Goal: Task Accomplishment & Management: Manage account settings

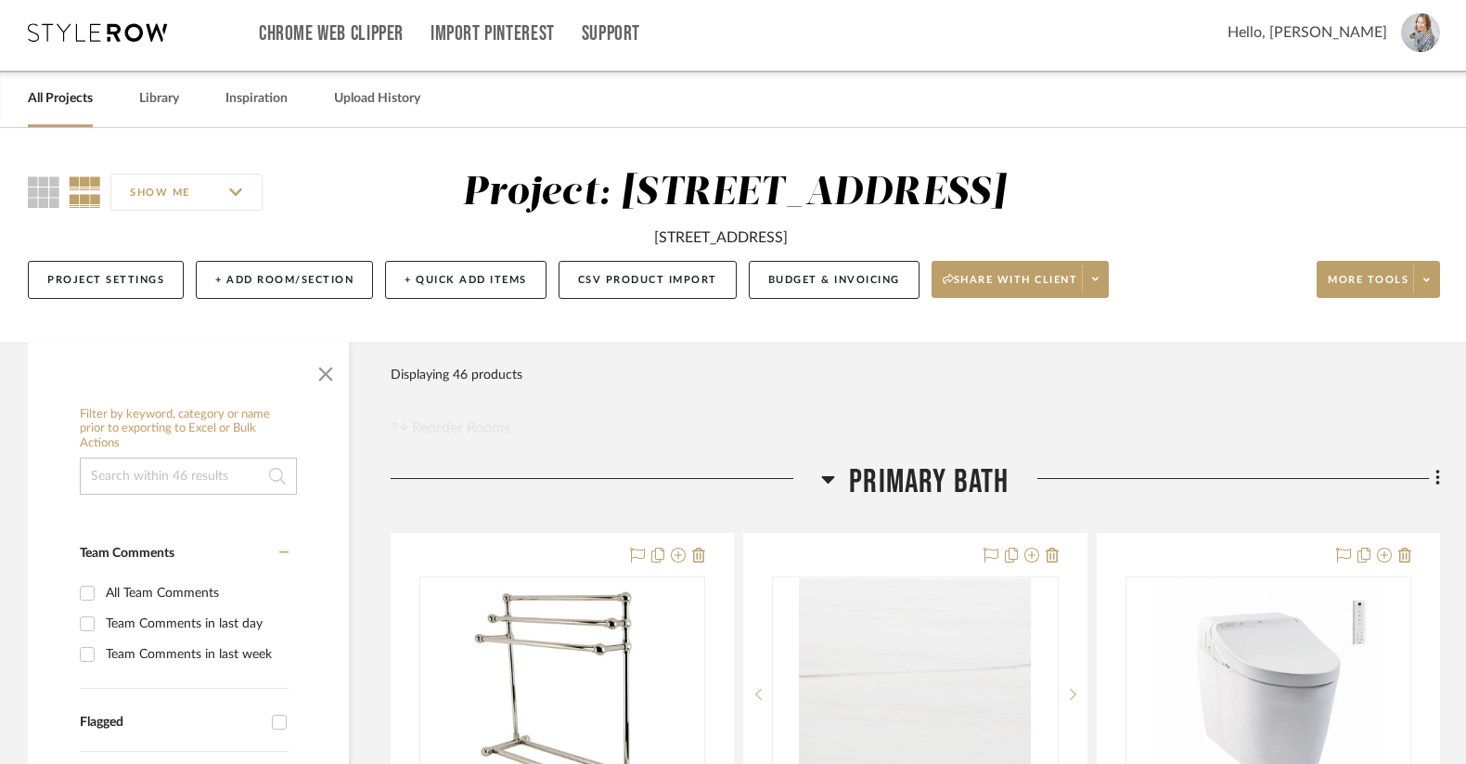
scroll to position [9, 0]
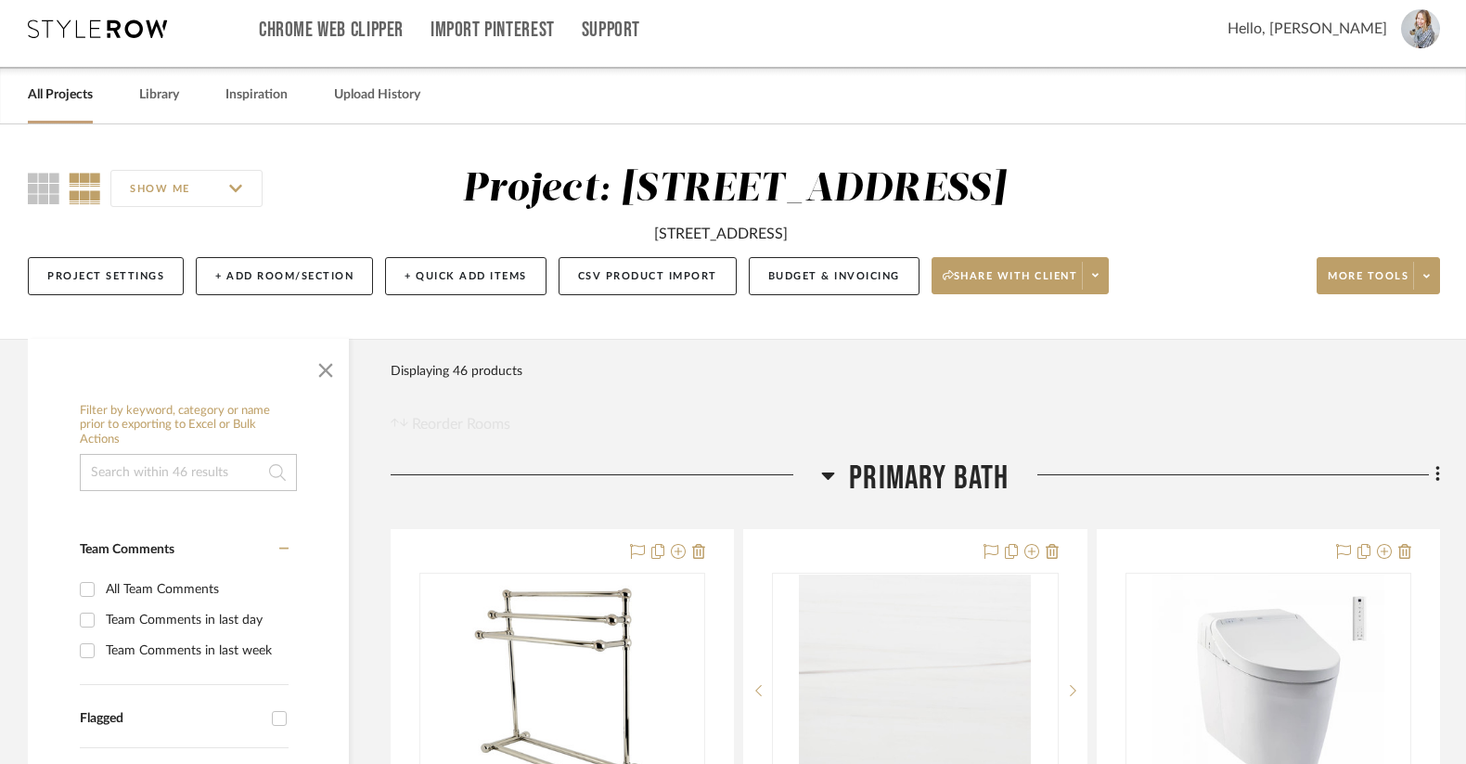
click at [48, 99] on link "All Projects" at bounding box center [60, 95] width 65 height 25
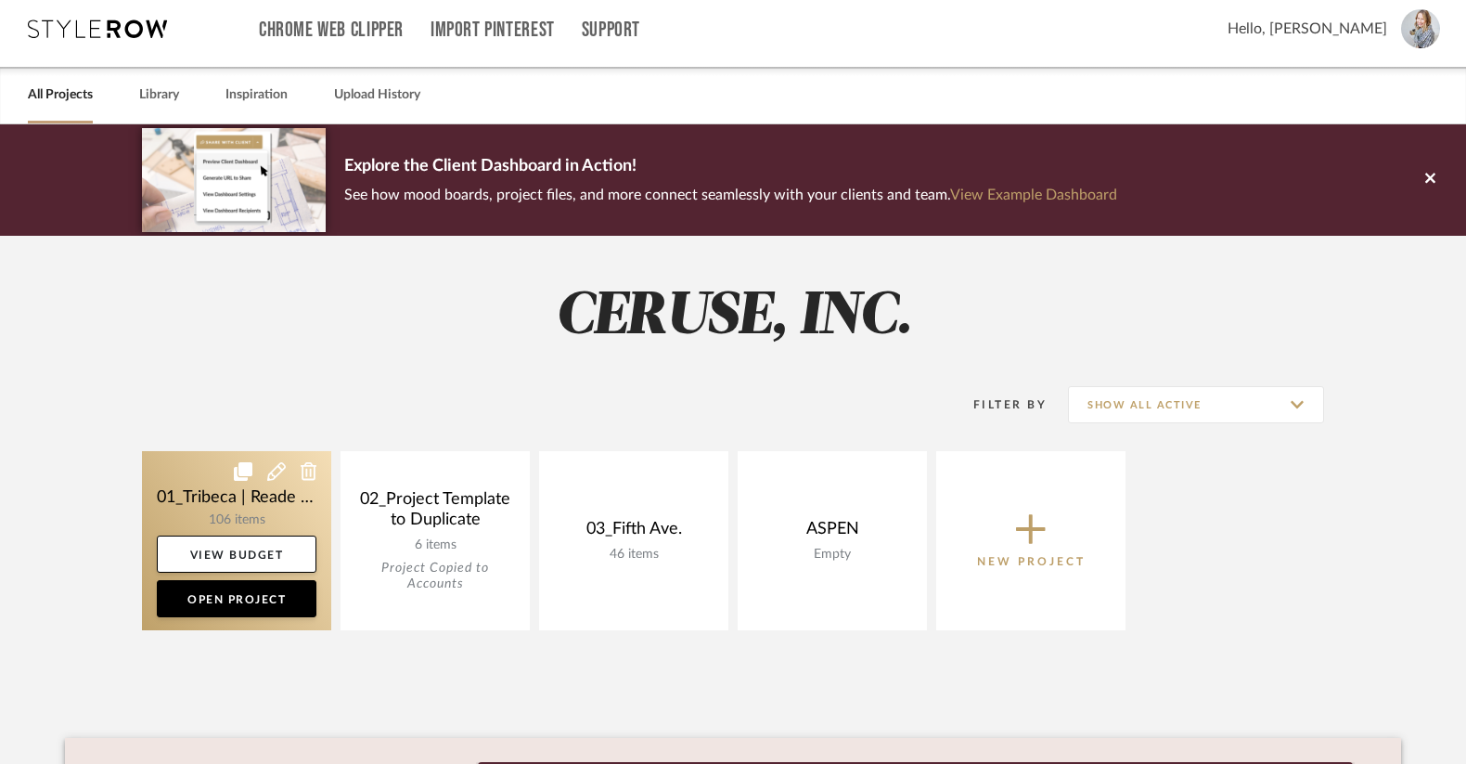
click at [199, 514] on link at bounding box center [236, 540] width 189 height 179
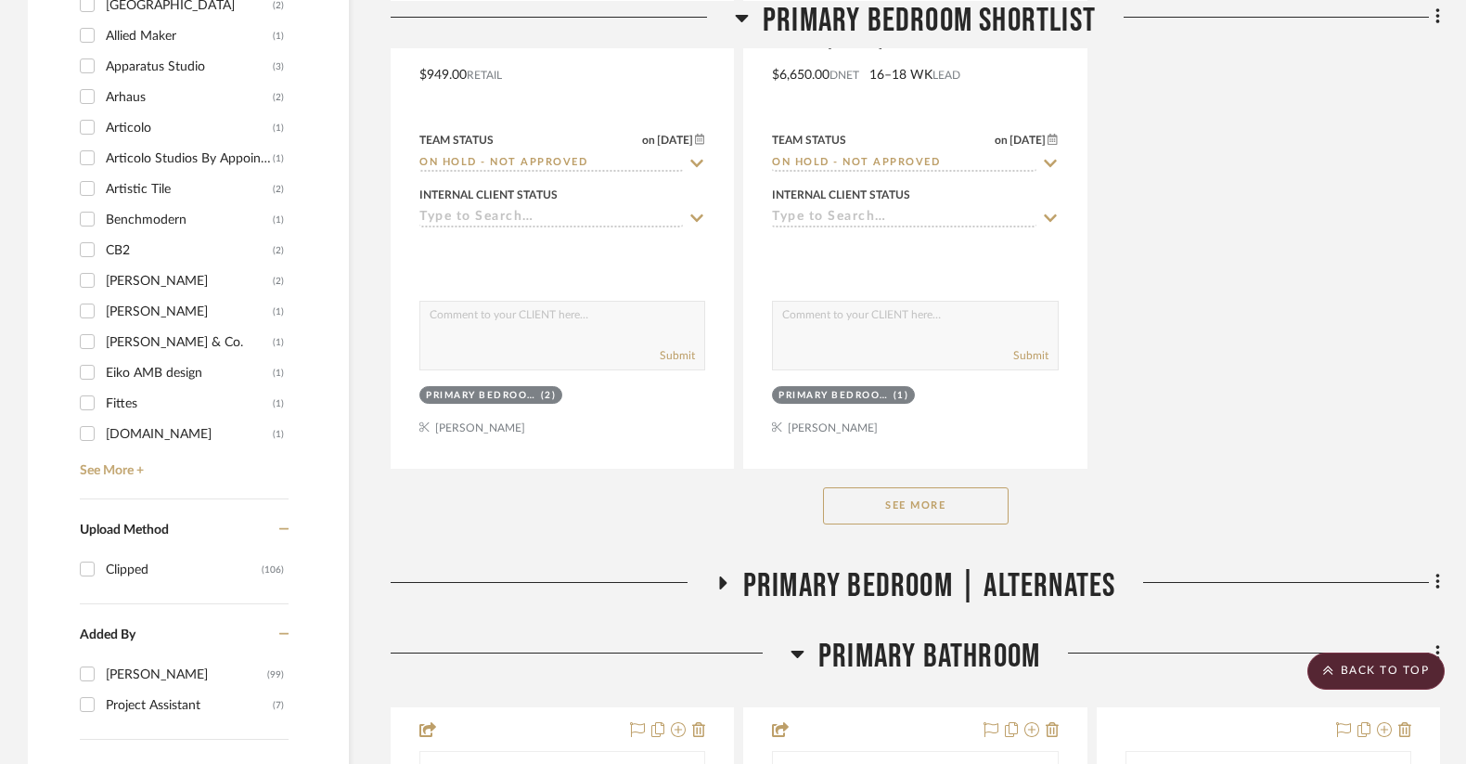
scroll to position [2628, 0]
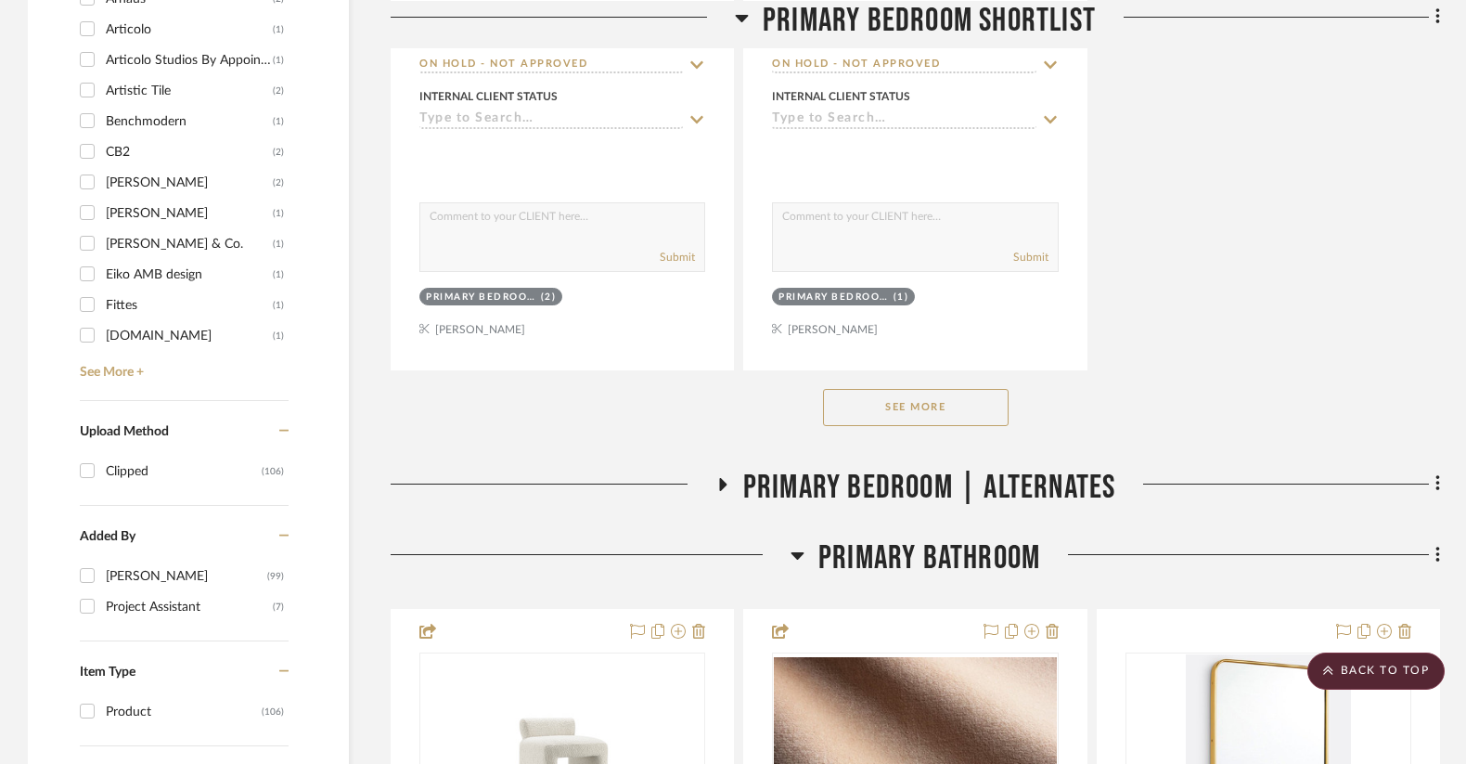
click at [883, 400] on button "See More" at bounding box center [916, 407] width 186 height 37
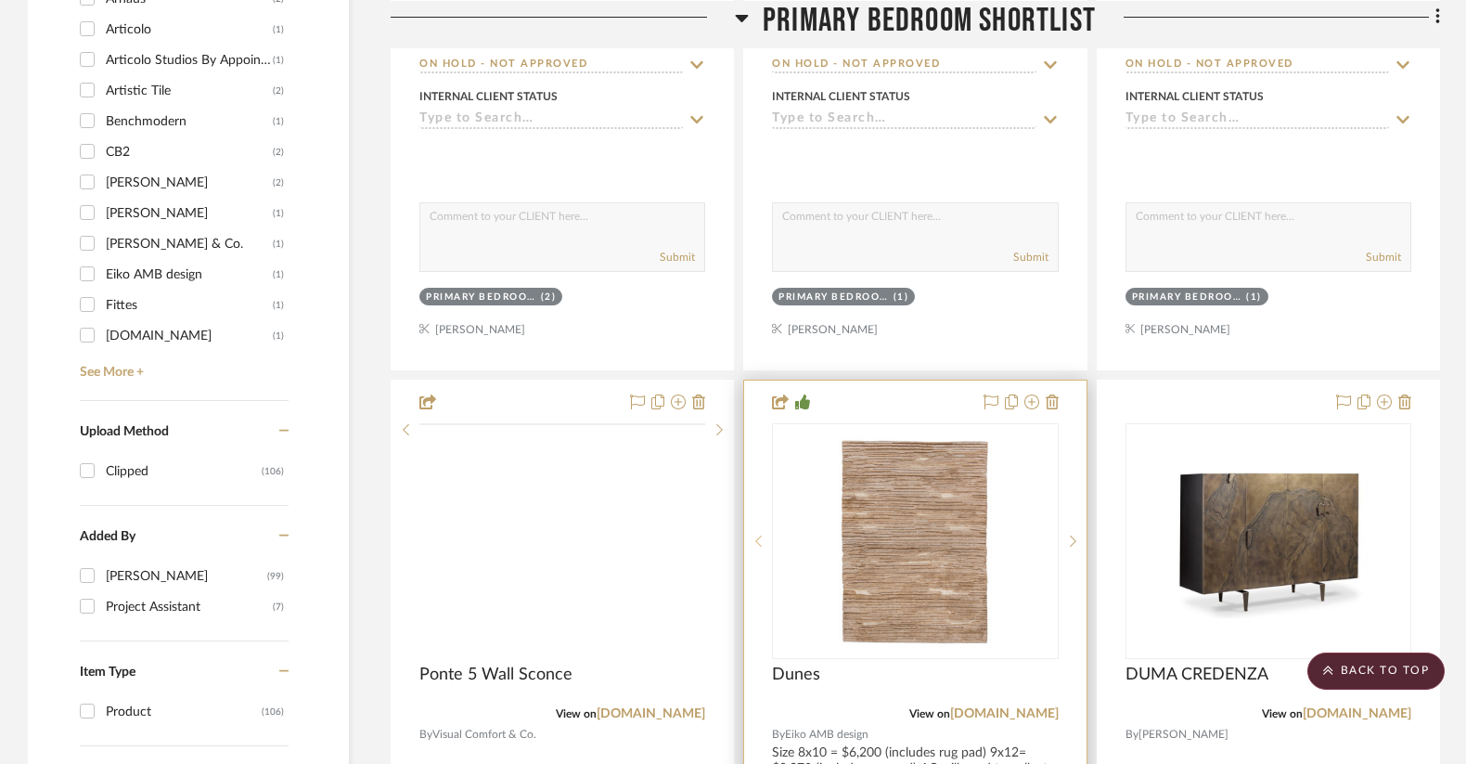
scroll to position [2648, 0]
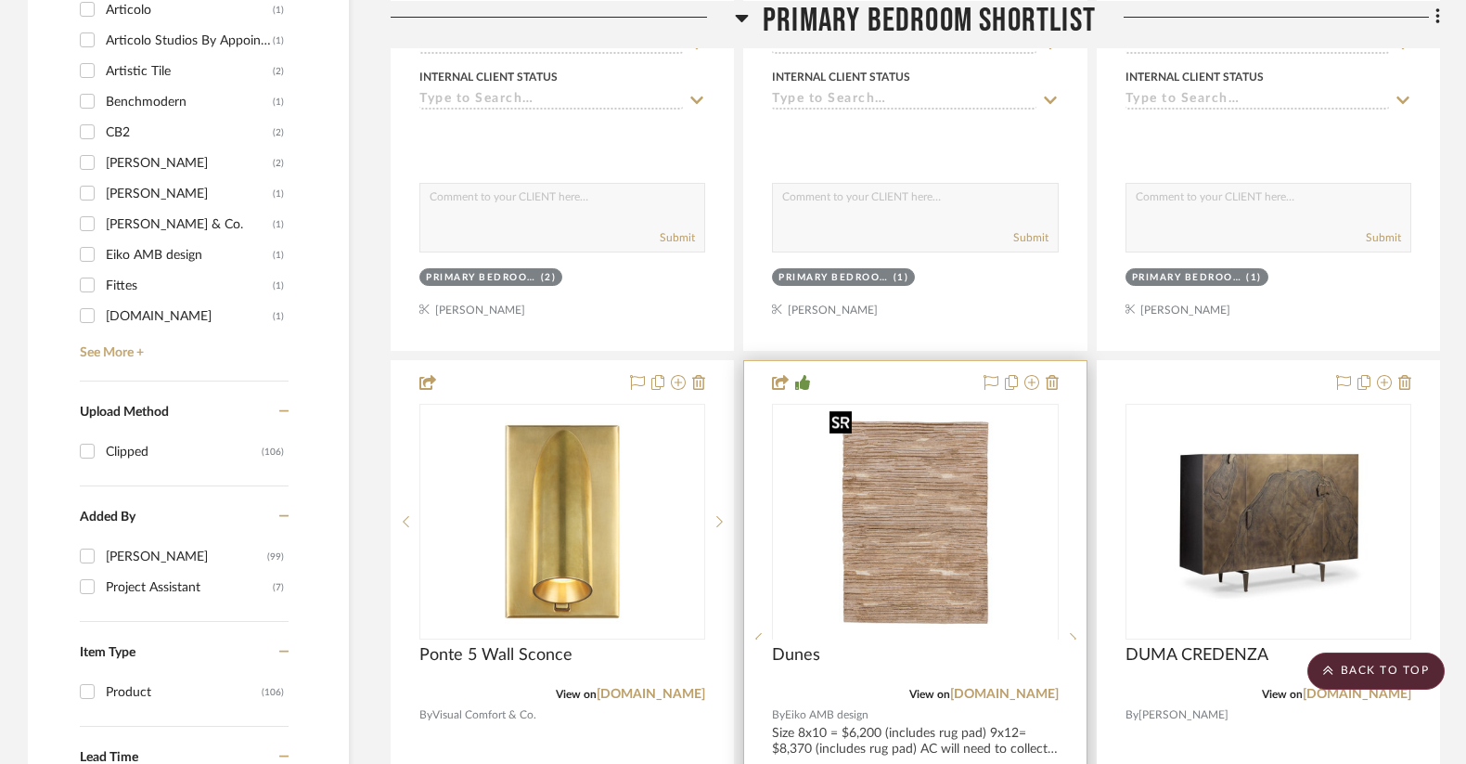
click at [883, 443] on div at bounding box center [915, 639] width 286 height 470
click at [891, 458] on img "0" at bounding box center [915, 522] width 186 height 232
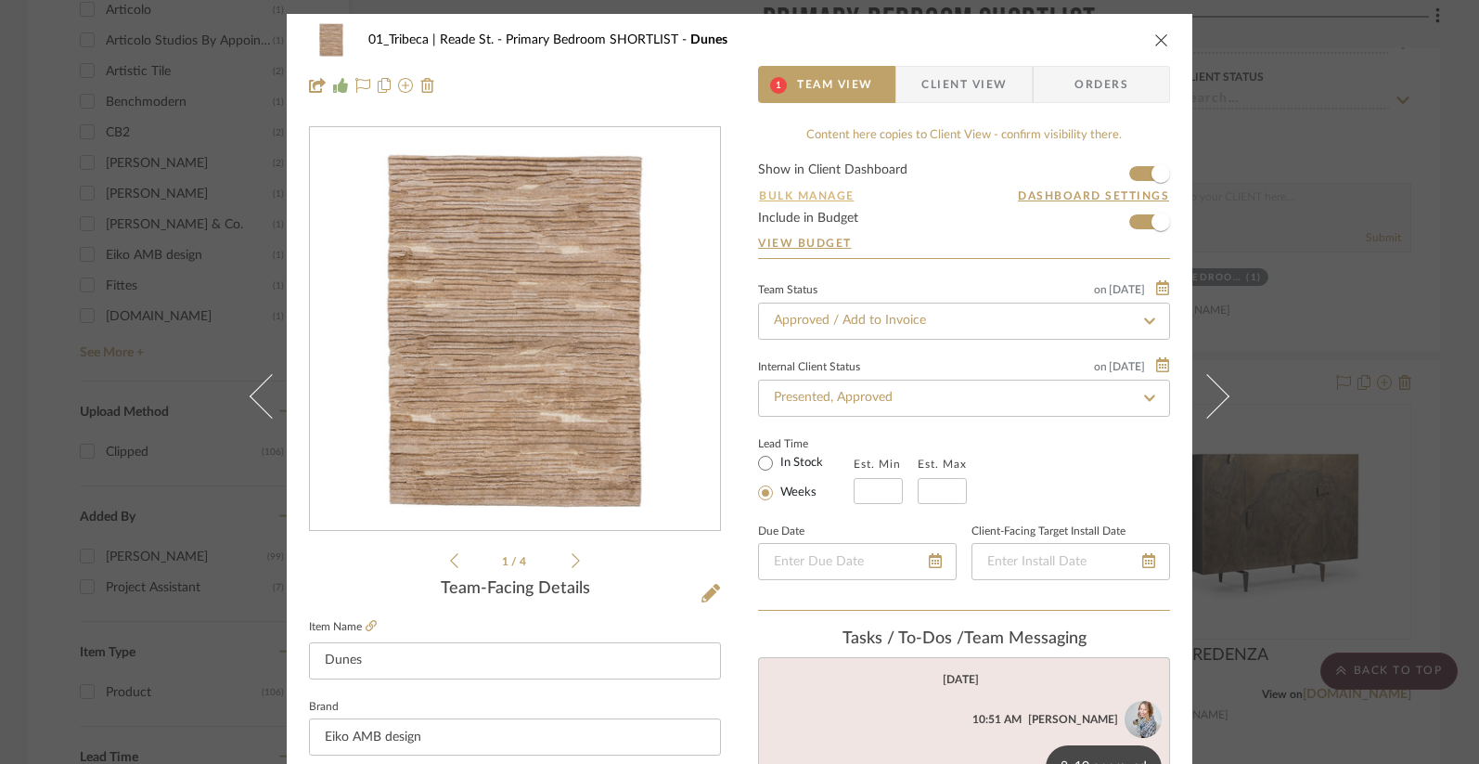
scroll to position [7, 0]
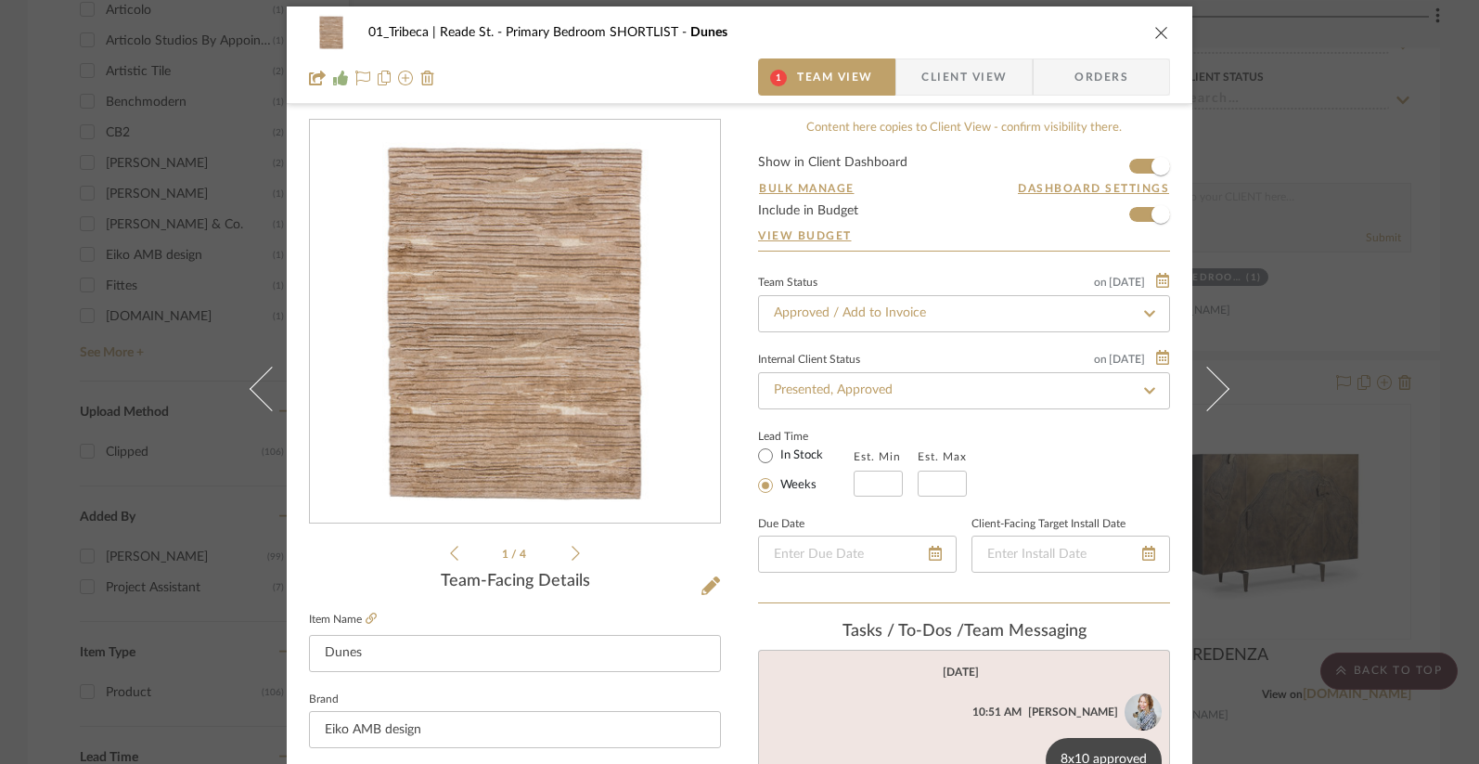
click at [1114, 73] on span "Orders" at bounding box center [1101, 76] width 95 height 37
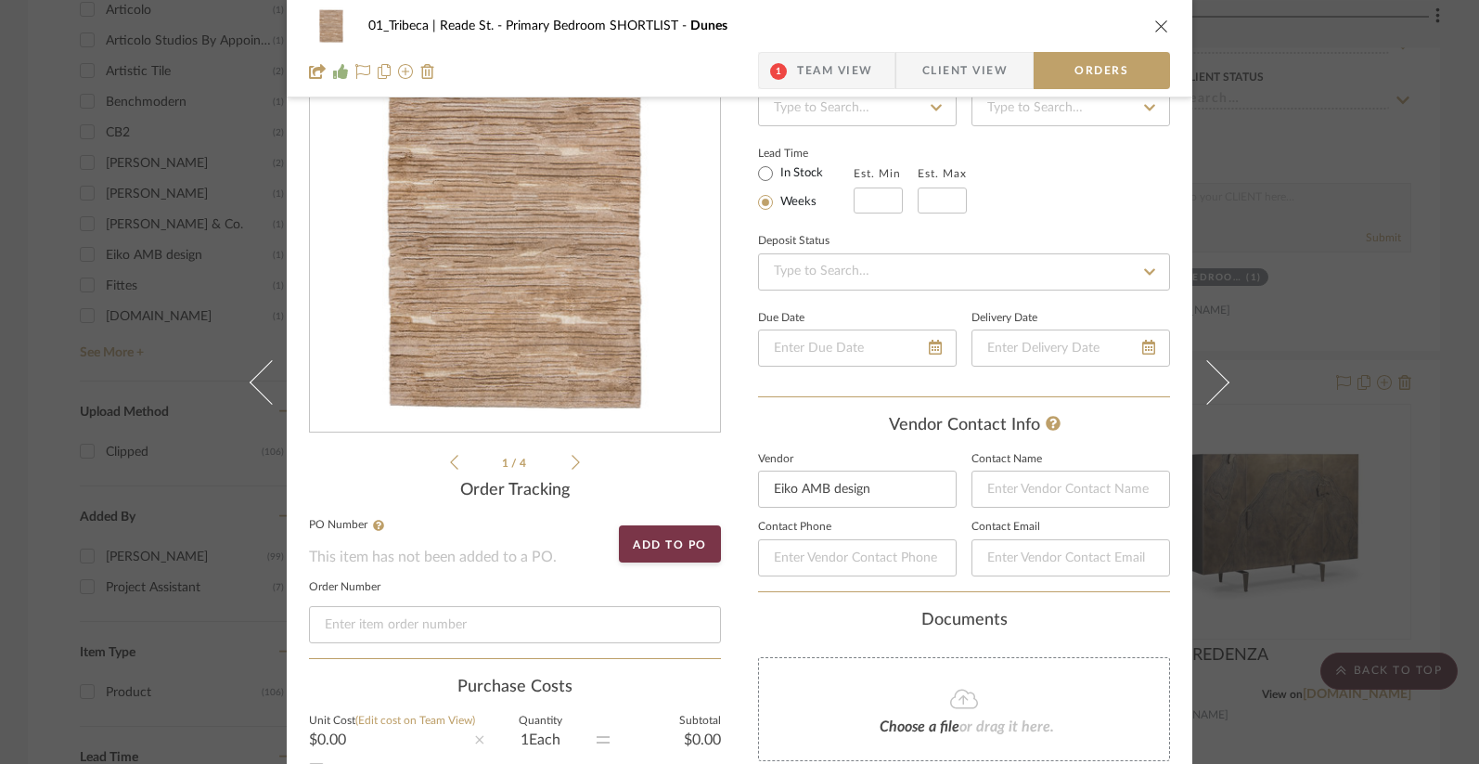
scroll to position [0, 0]
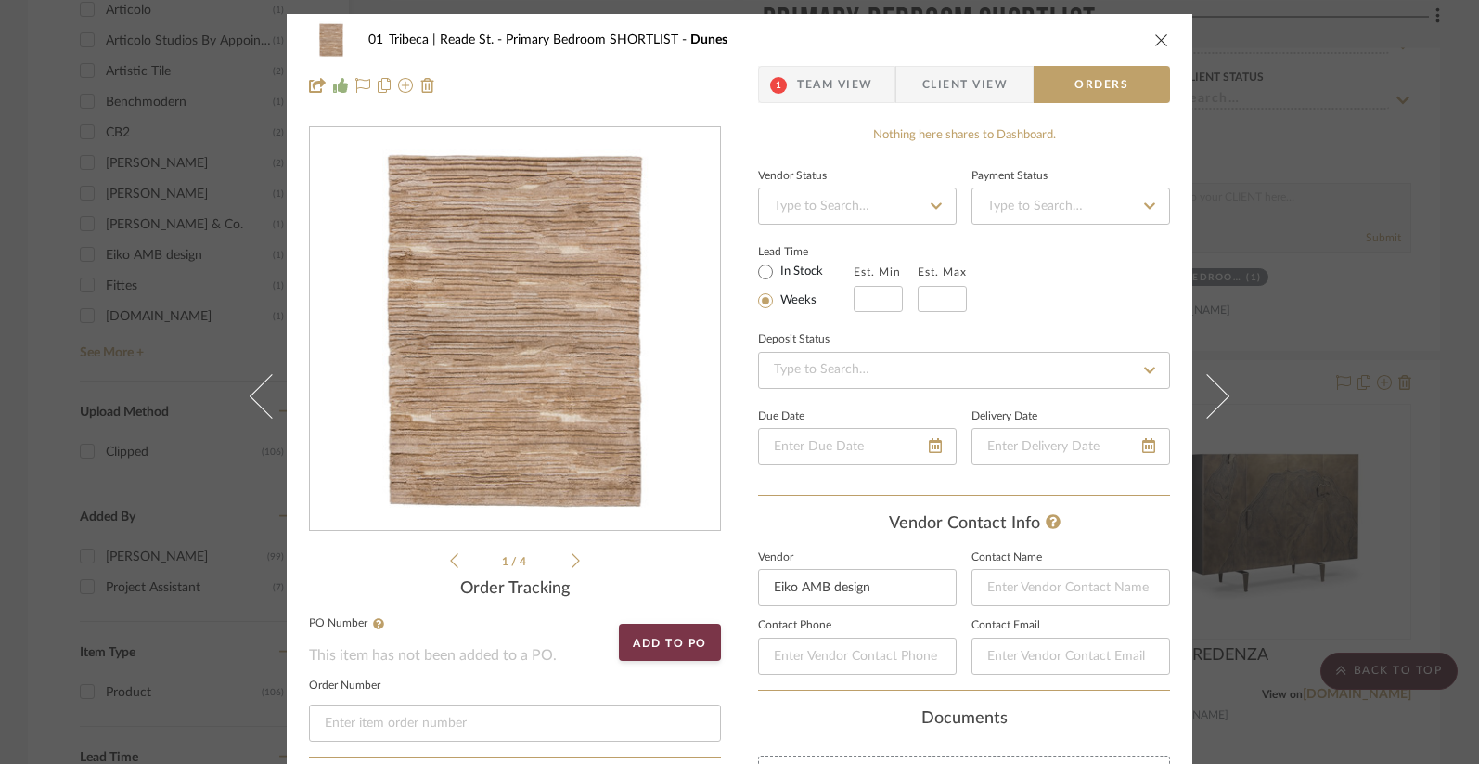
click at [1155, 37] on icon "close" at bounding box center [1161, 39] width 15 height 15
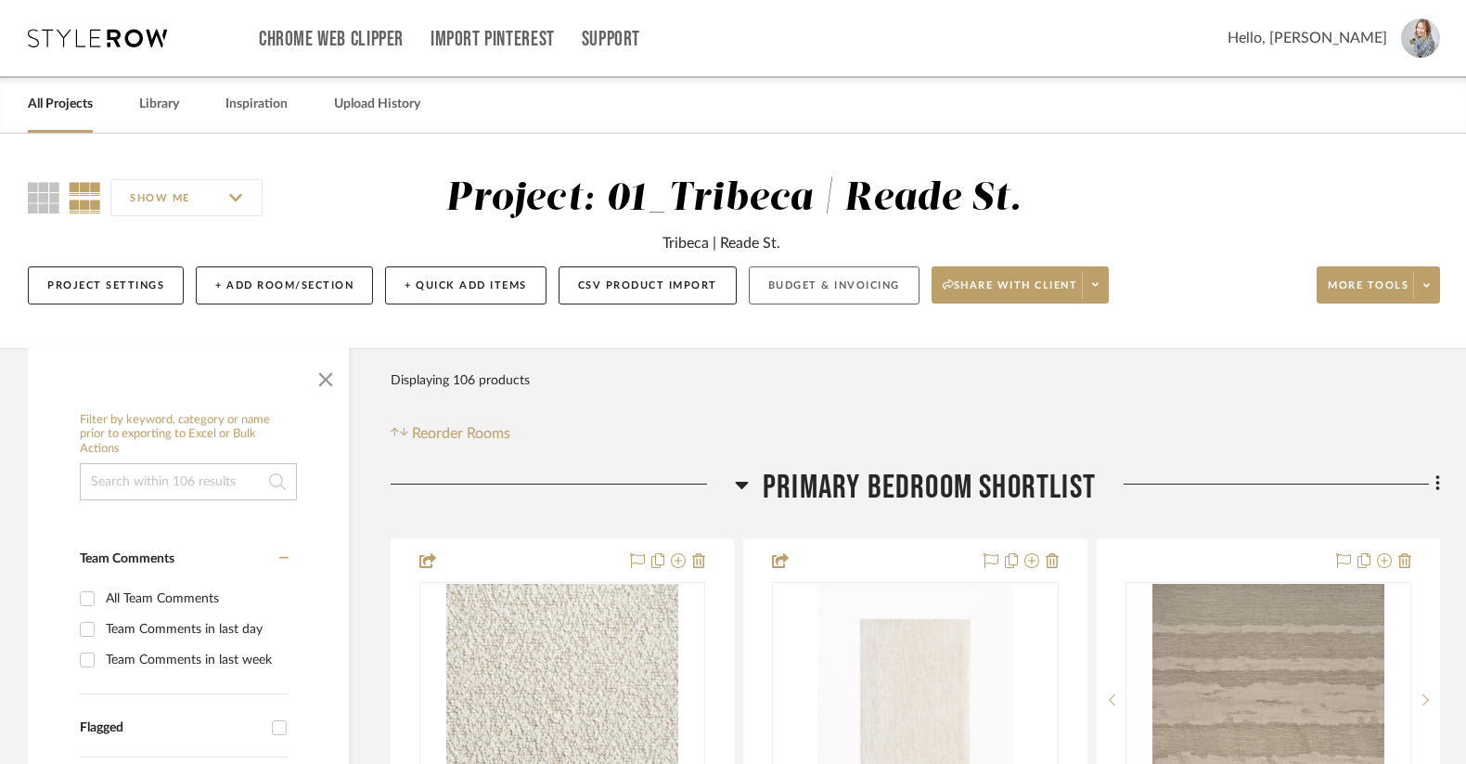
click at [867, 282] on button "Budget & Invoicing" at bounding box center [834, 285] width 171 height 38
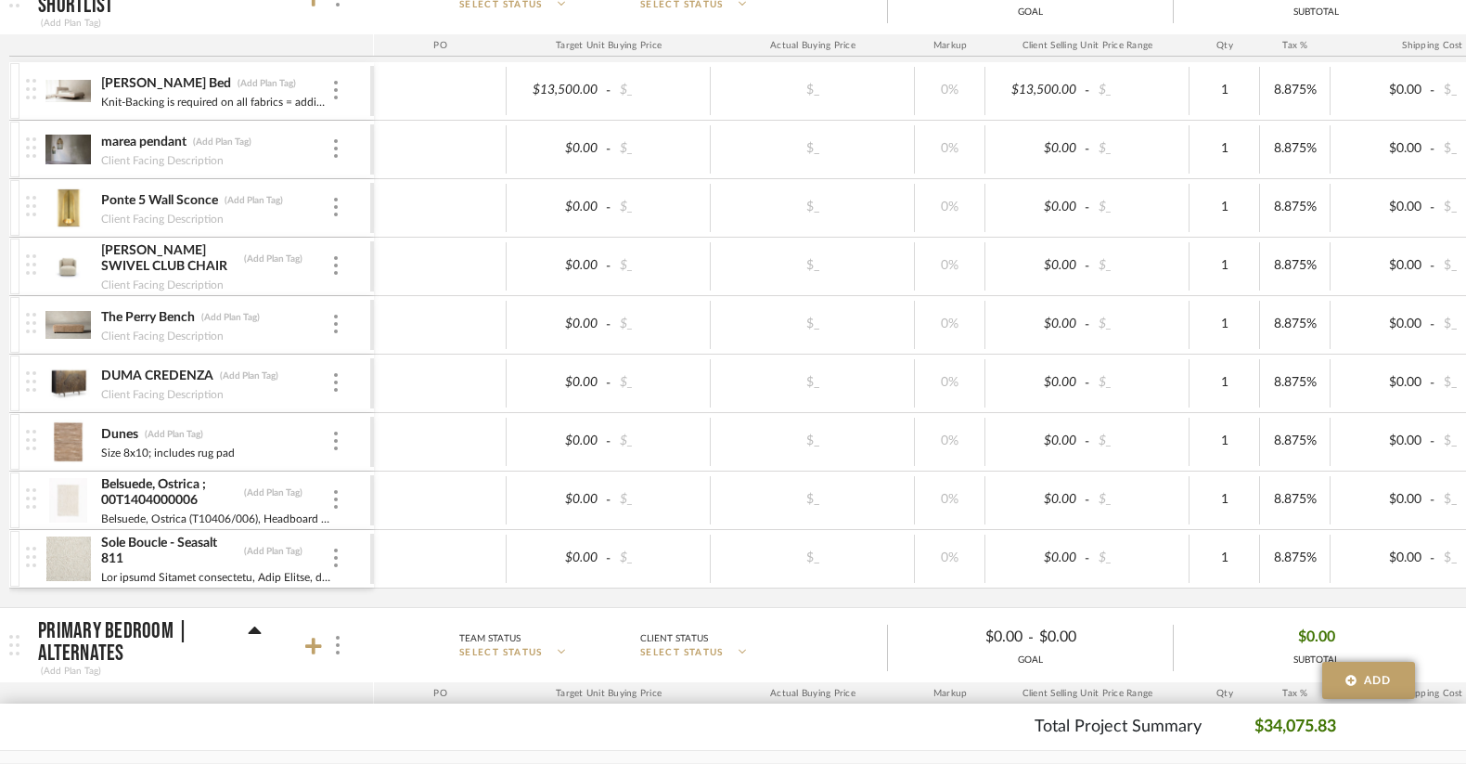
scroll to position [586, 0]
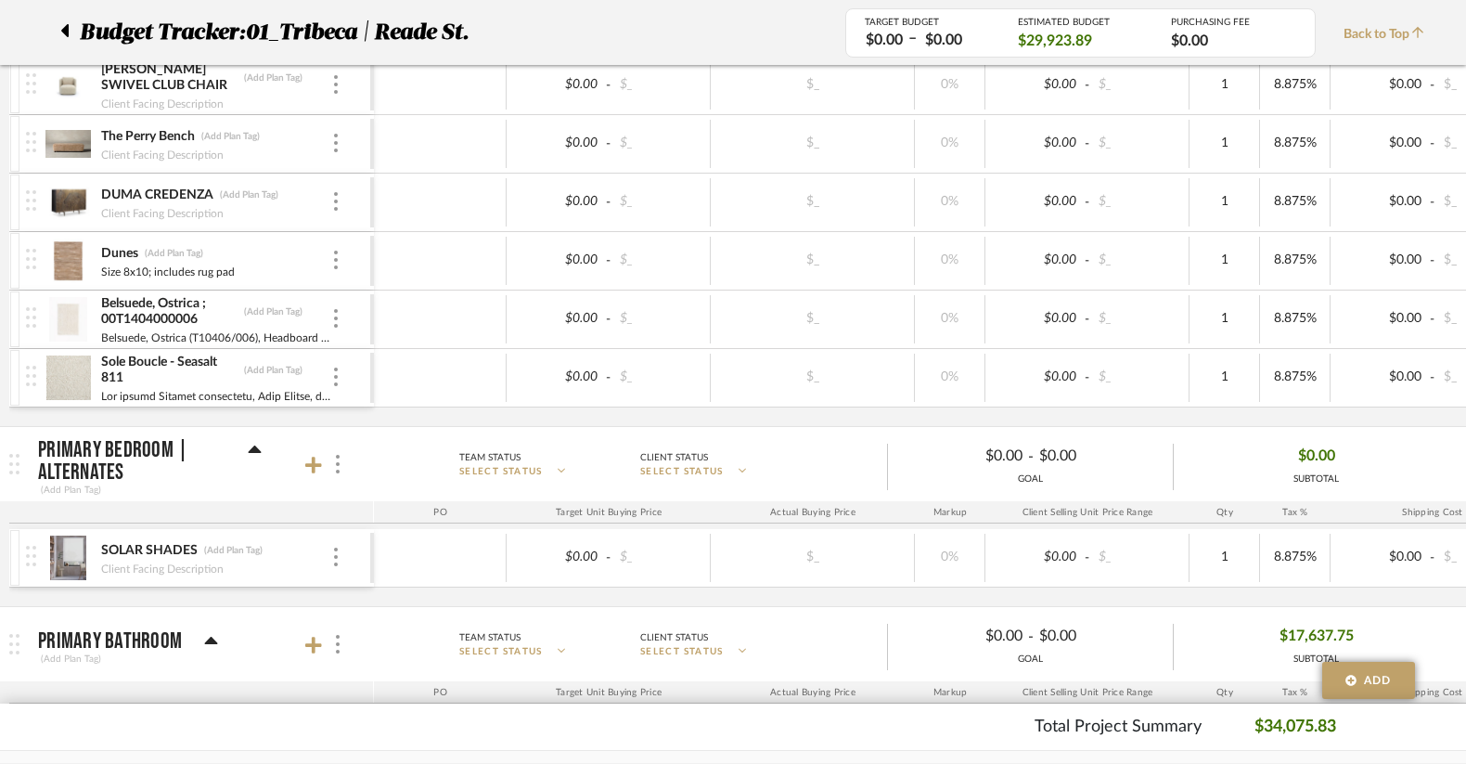
click at [142, 246] on div "Dunes (Add Plan Tag)" at bounding box center [215, 254] width 231 height 18
click at [142, 251] on div "Dunes (Add Plan Tag)" at bounding box center [215, 254] width 231 height 18
click at [69, 260] on img at bounding box center [67, 260] width 45 height 45
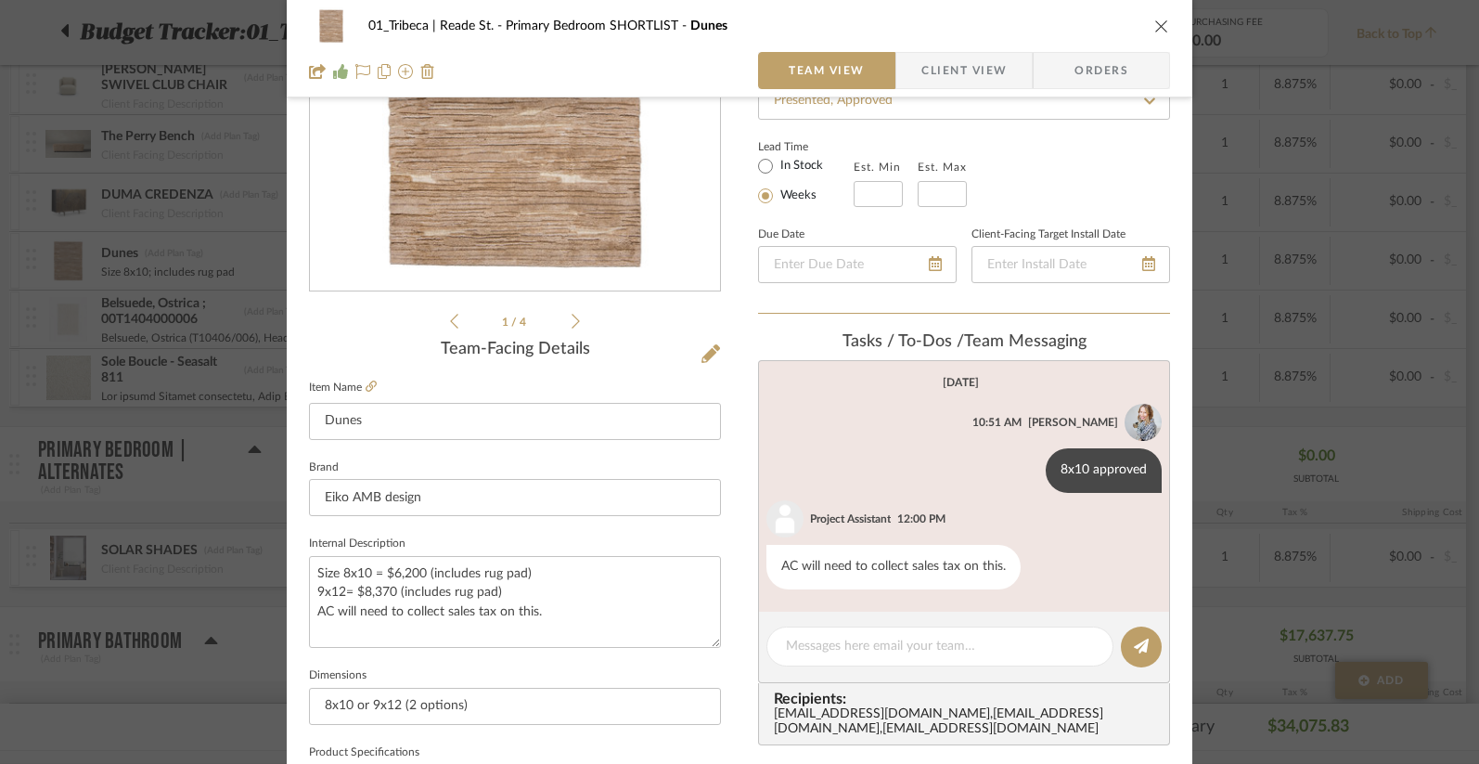
scroll to position [221, 0]
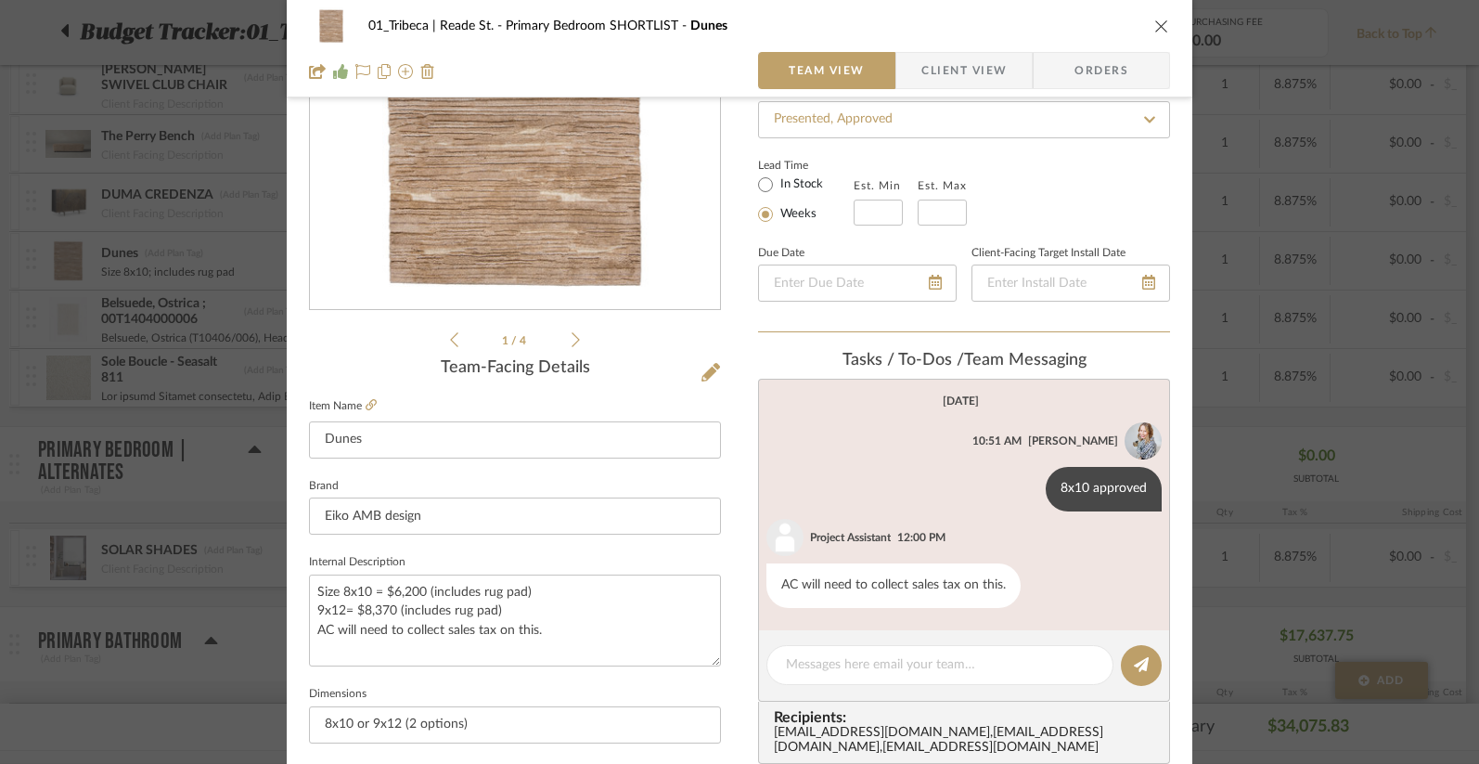
click at [1090, 61] on span "Orders" at bounding box center [1101, 70] width 95 height 37
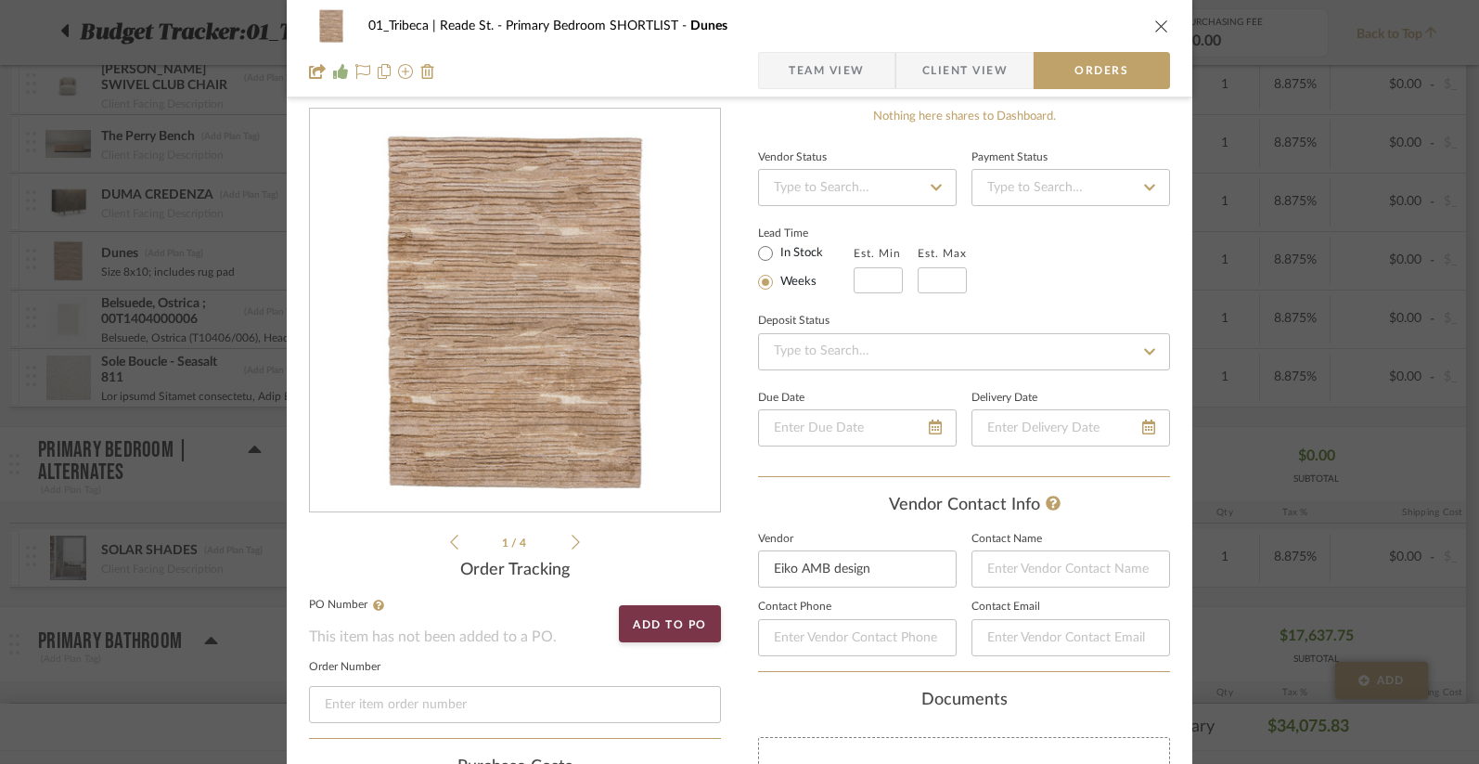
scroll to position [0, 0]
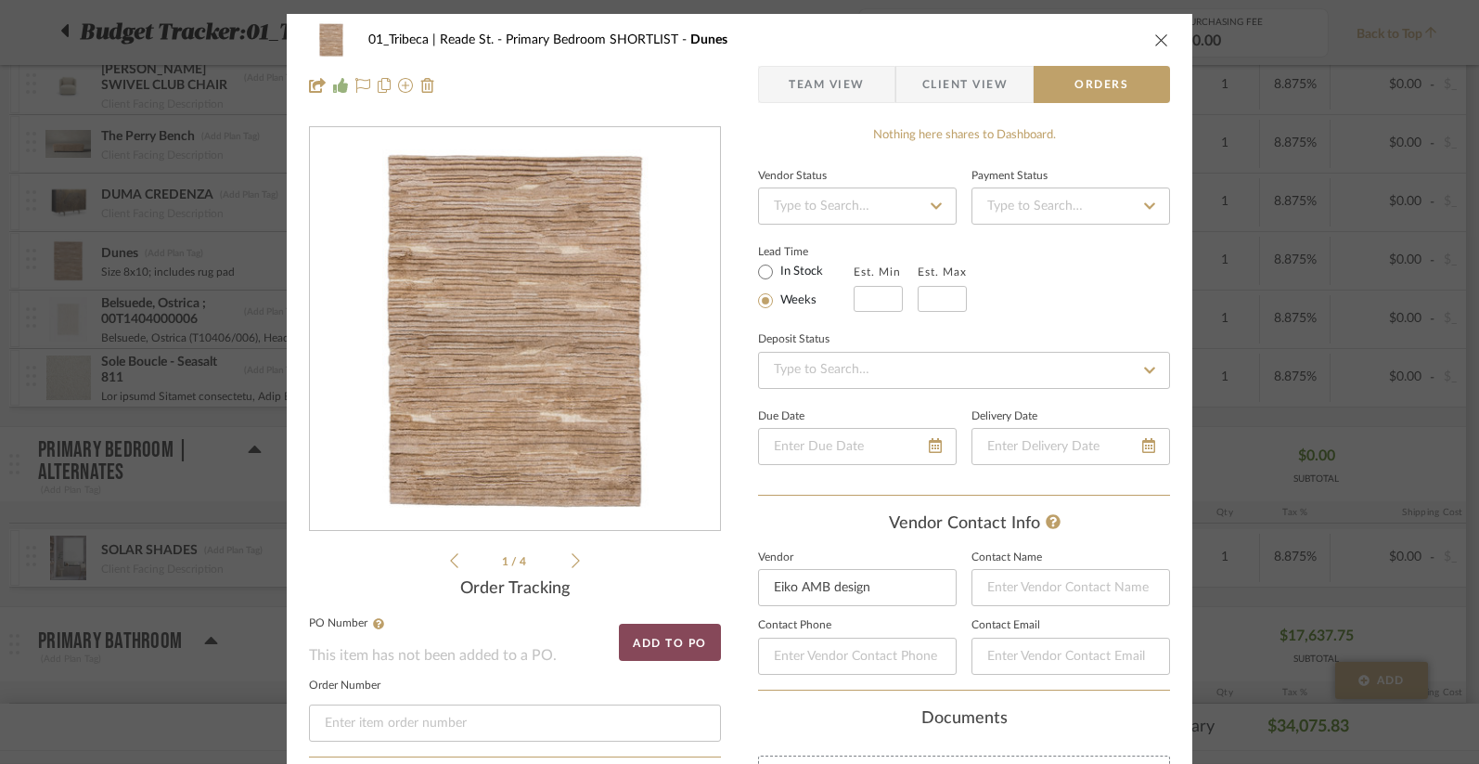
click at [665, 641] on button "Add to PO" at bounding box center [670, 642] width 102 height 37
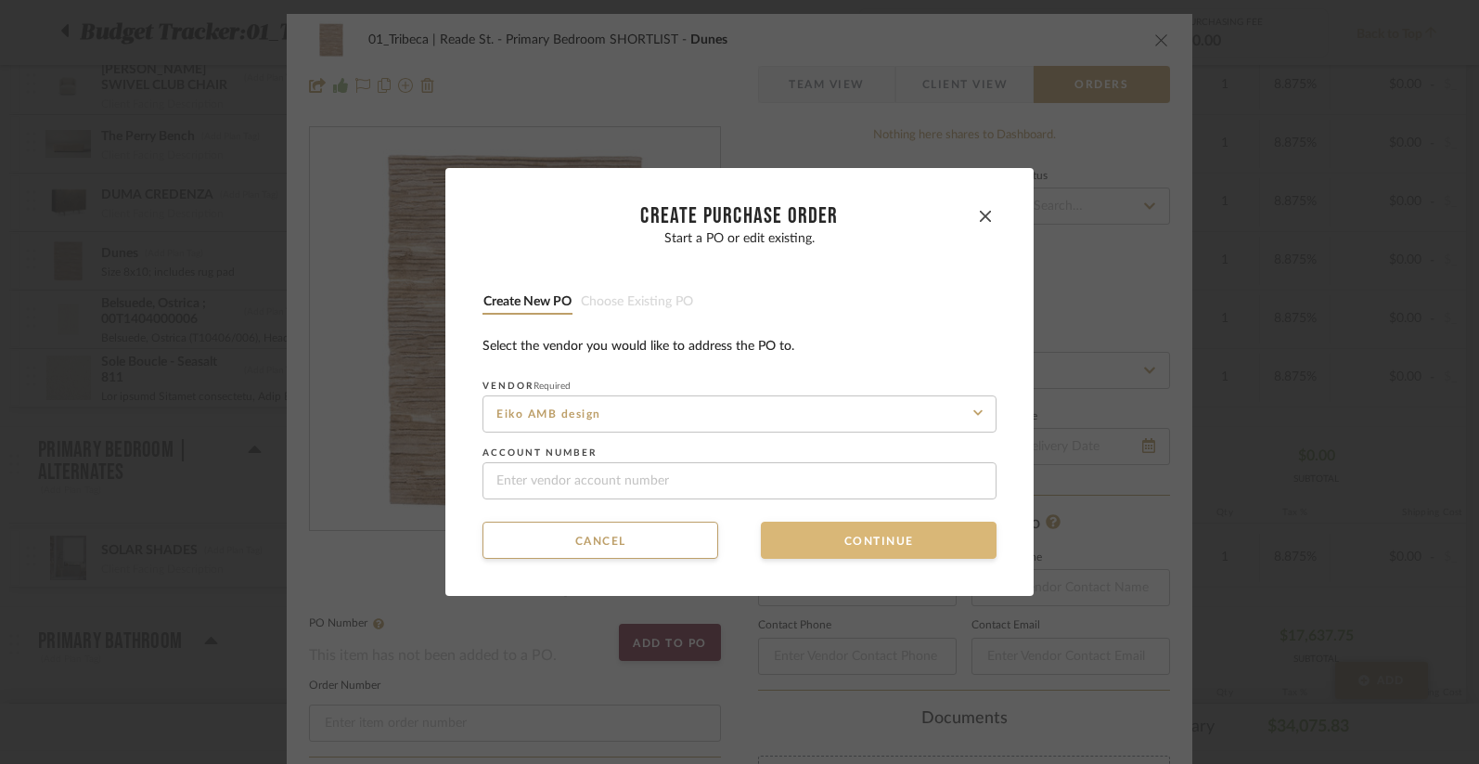
click at [851, 541] on button "Continue" at bounding box center [879, 540] width 236 height 37
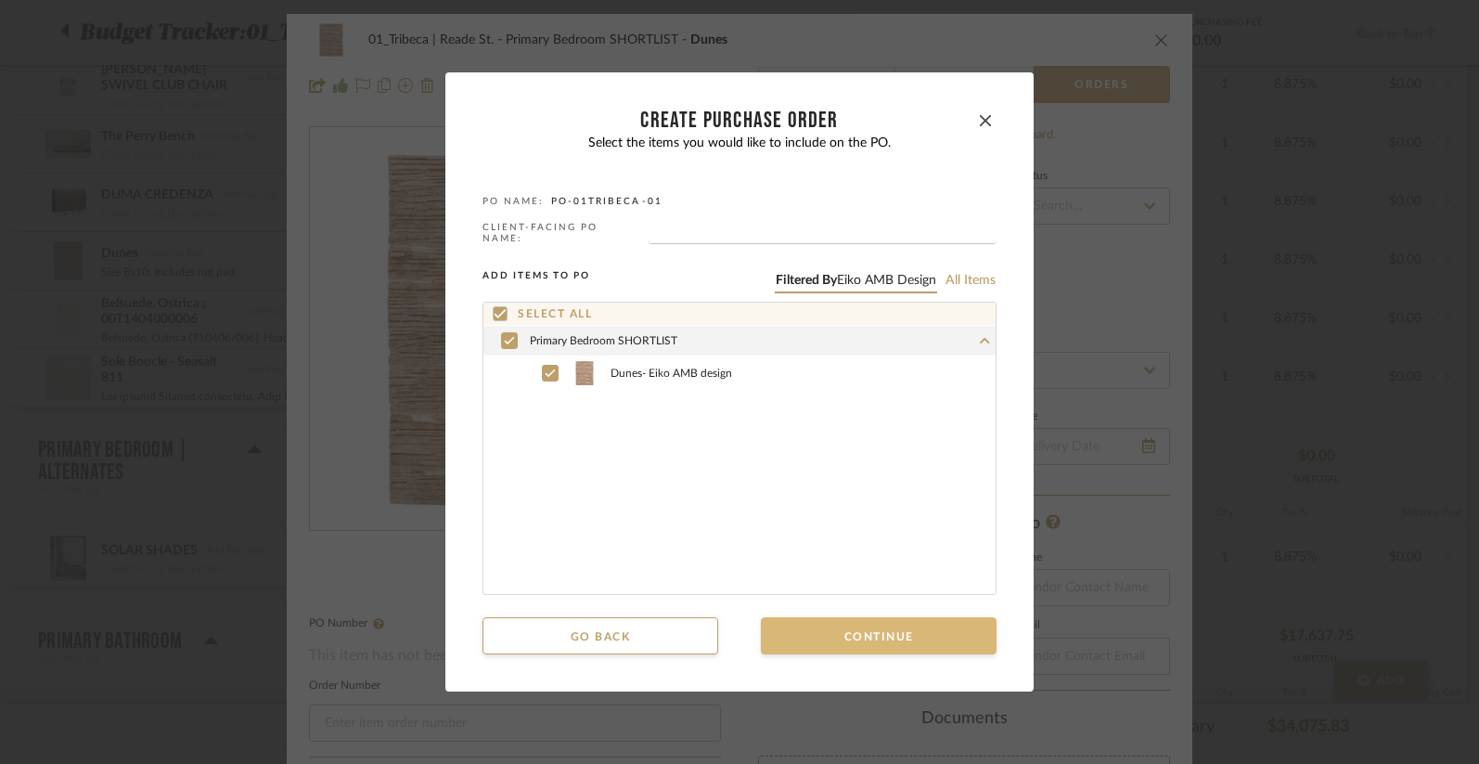
click at [857, 636] on button "Continue" at bounding box center [879, 635] width 236 height 37
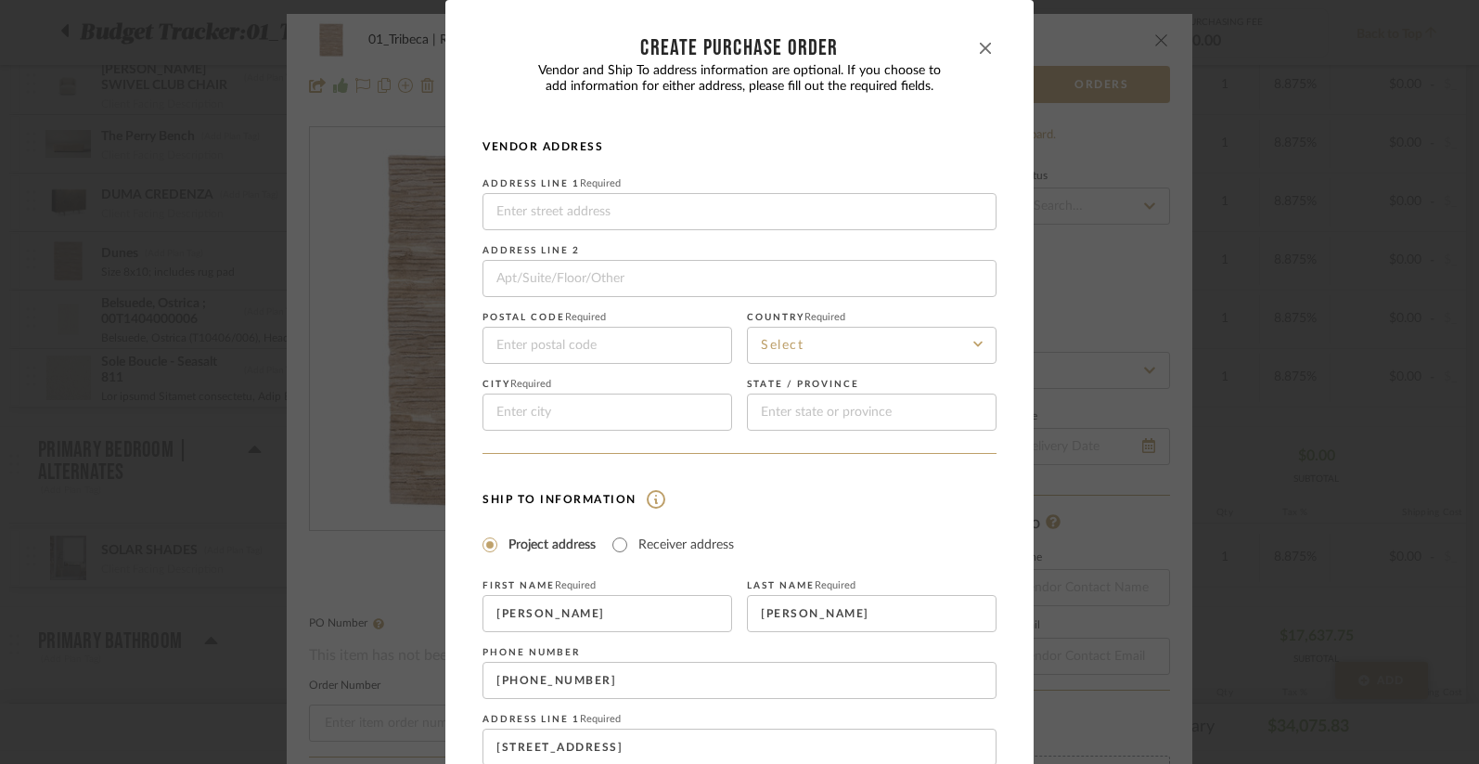
click at [974, 42] on button "button" at bounding box center [985, 48] width 22 height 22
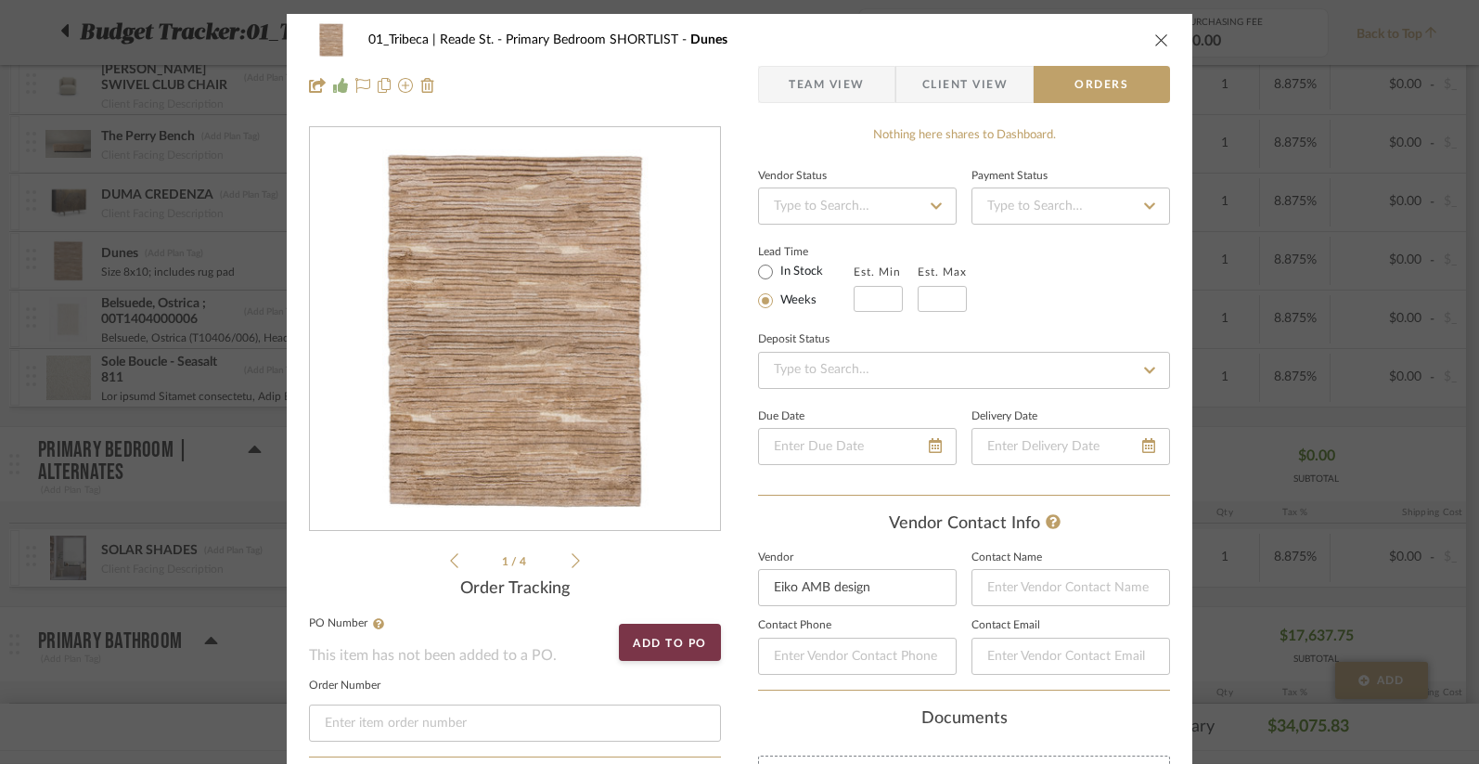
click at [1154, 38] on icon "close" at bounding box center [1161, 39] width 15 height 15
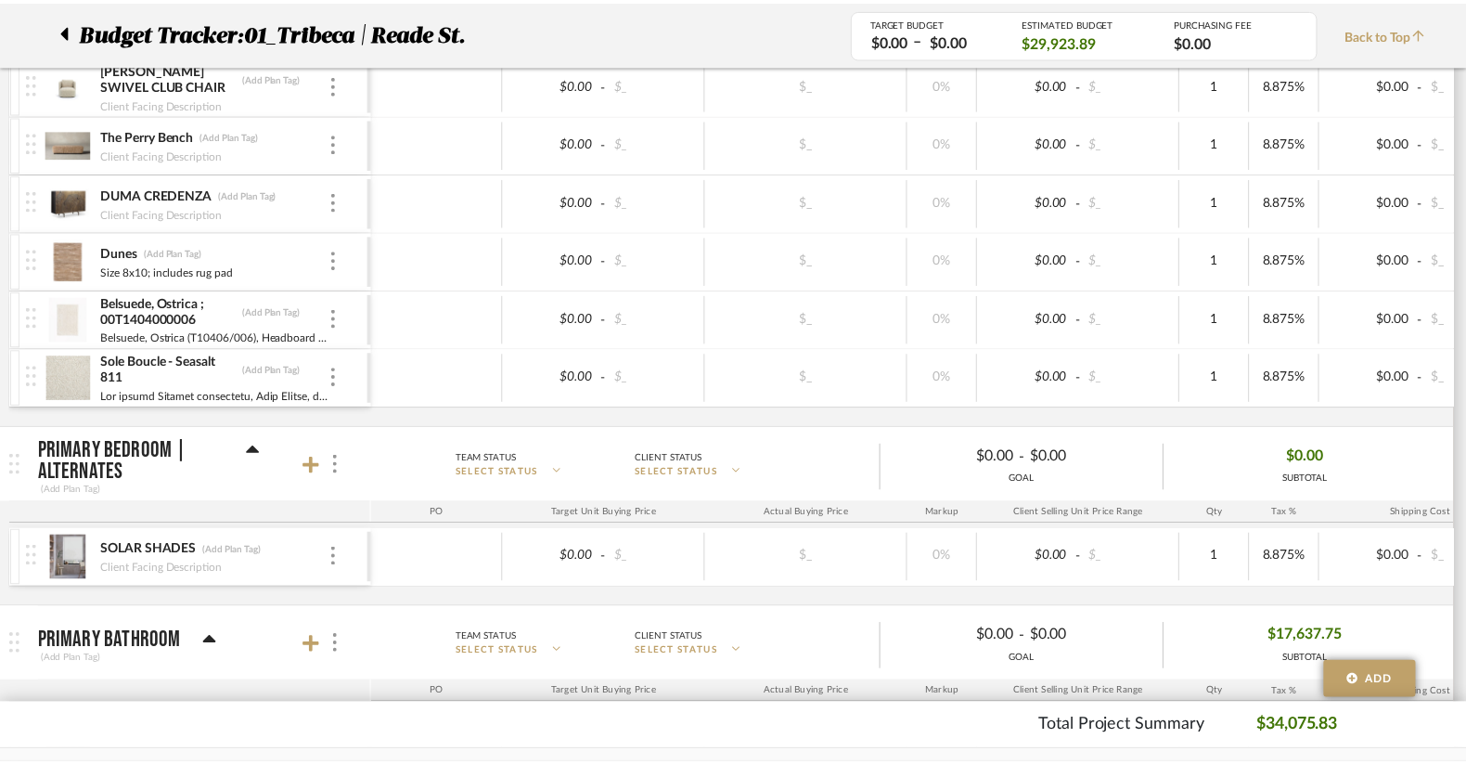
scroll to position [586, 0]
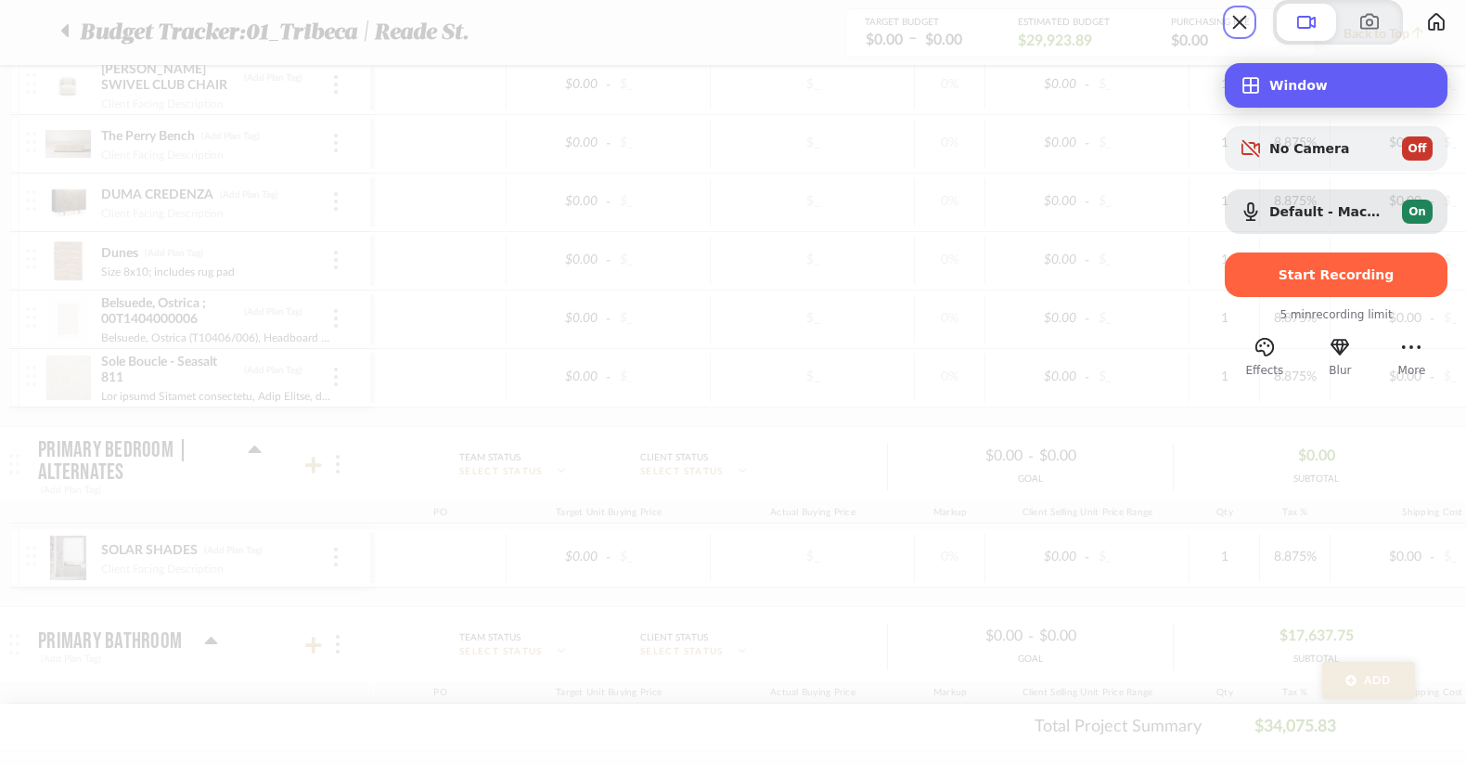
click at [1288, 93] on span "Window" at bounding box center [1350, 85] width 163 height 15
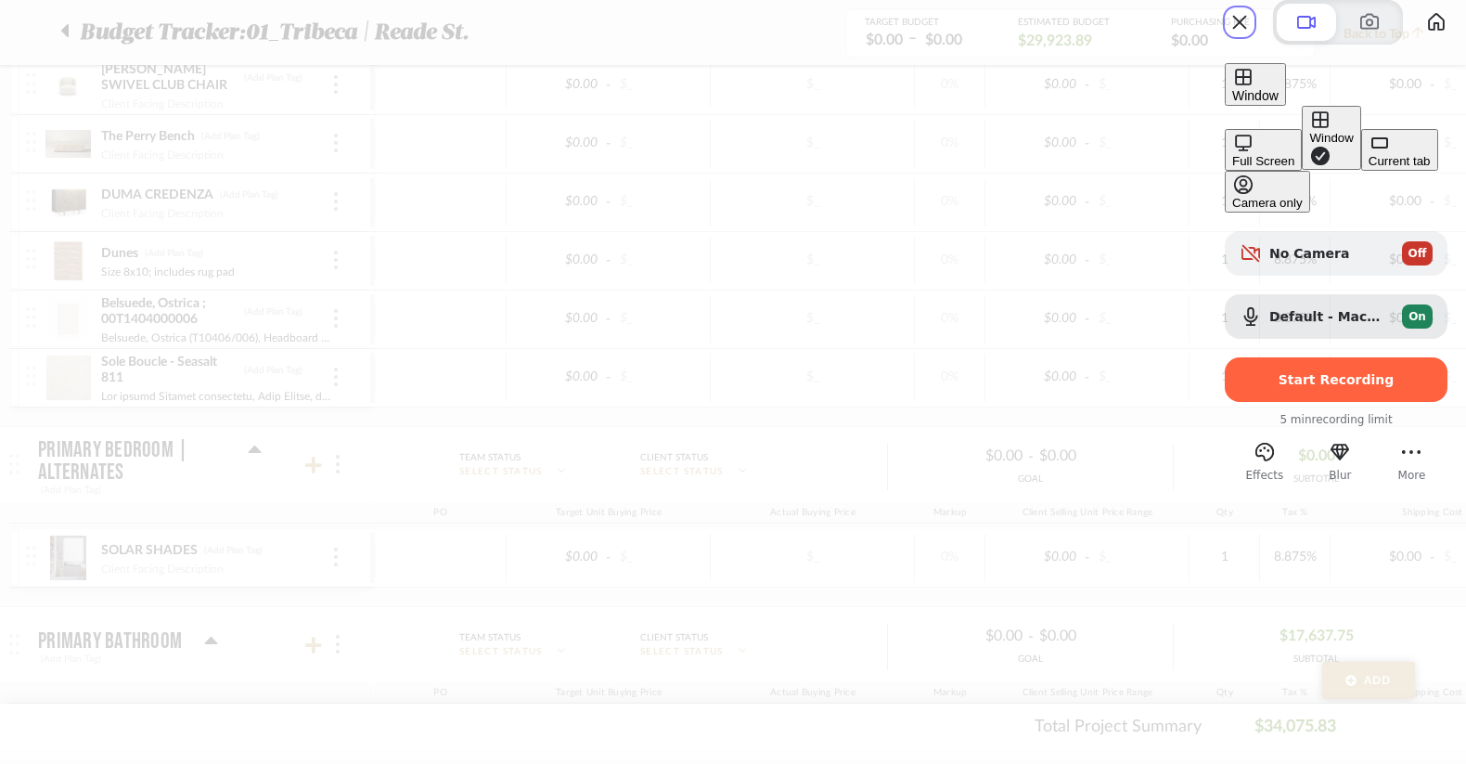
click at [1369, 168] on div "Current tab" at bounding box center [1400, 161] width 62 height 14
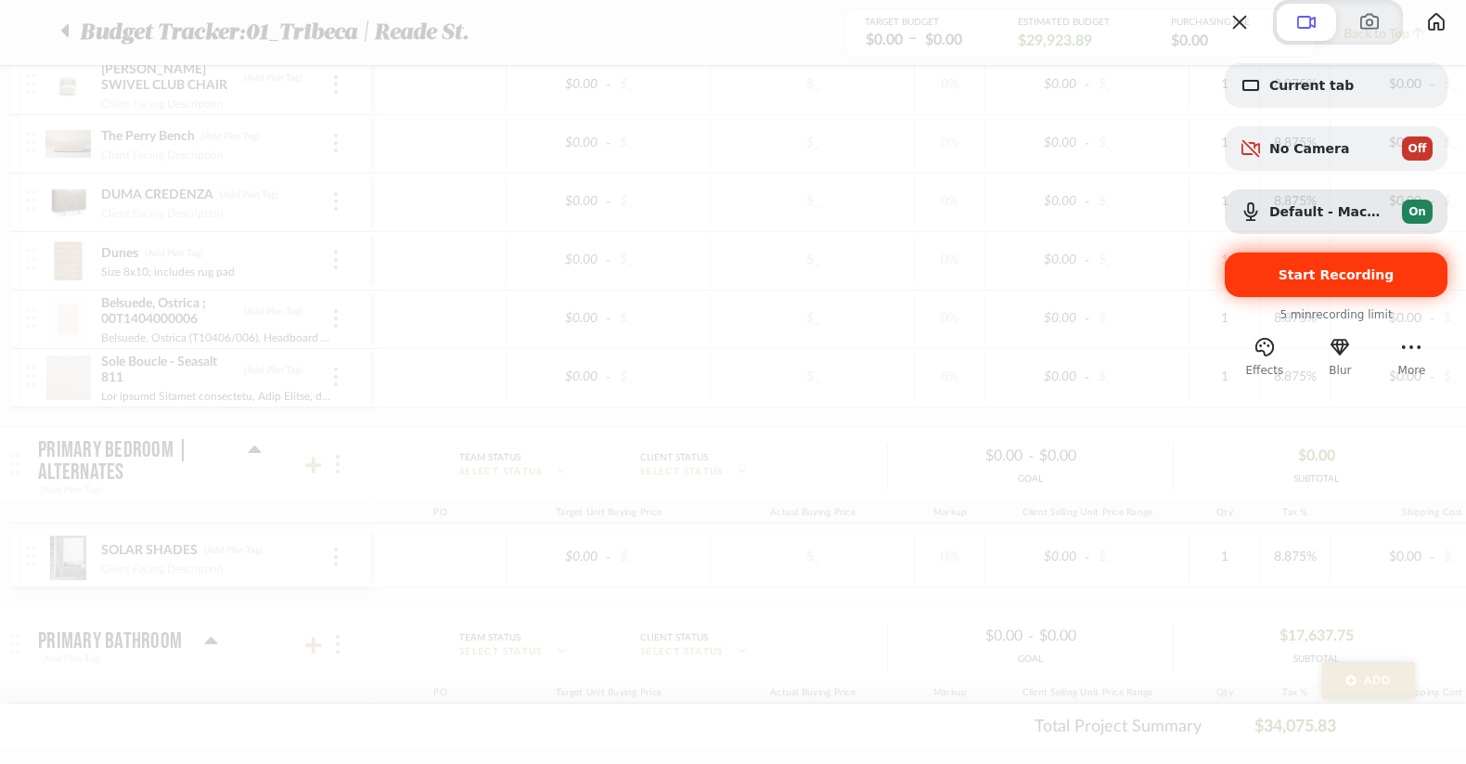
click at [1302, 282] on span "Start Recording" at bounding box center [1337, 274] width 116 height 15
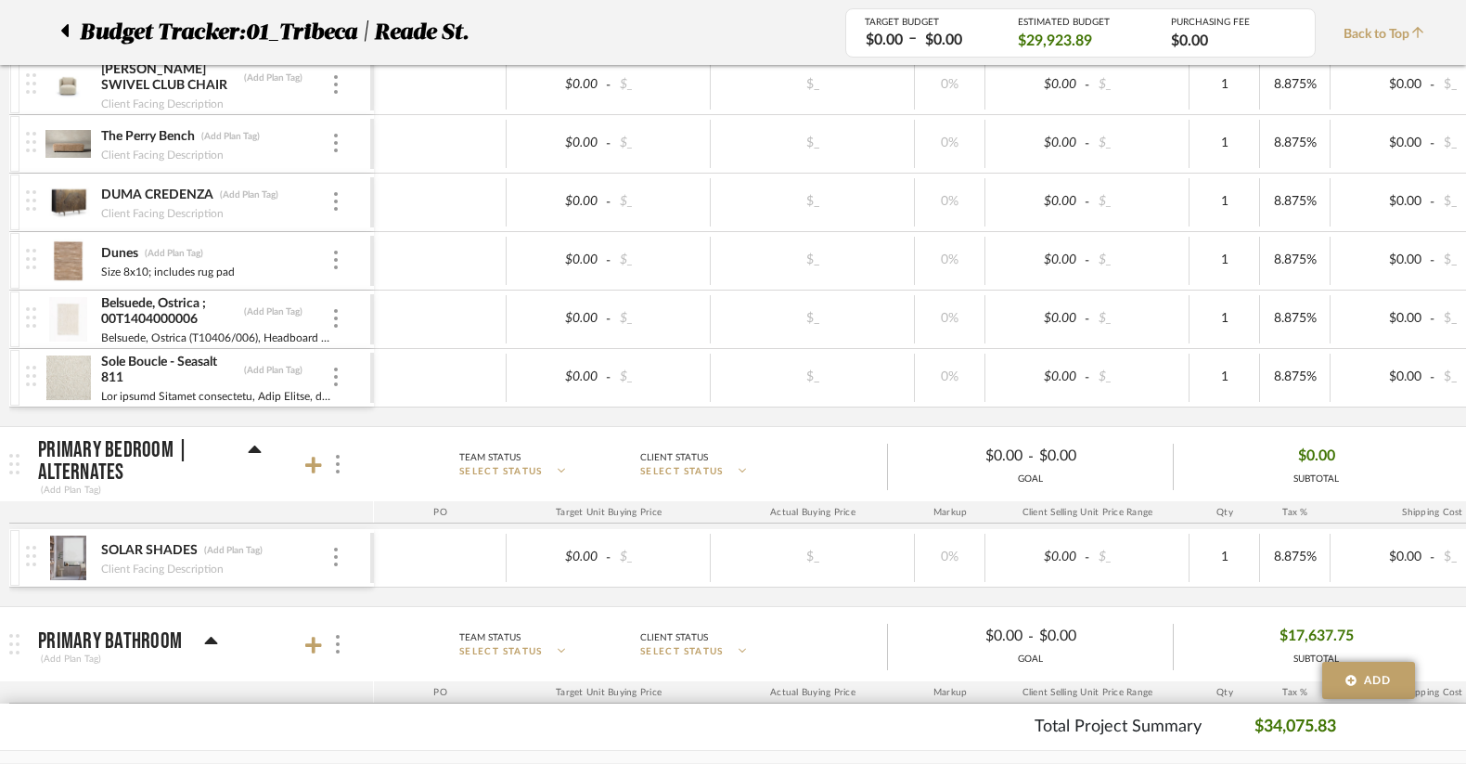
click at [66, 265] on img at bounding box center [67, 260] width 45 height 45
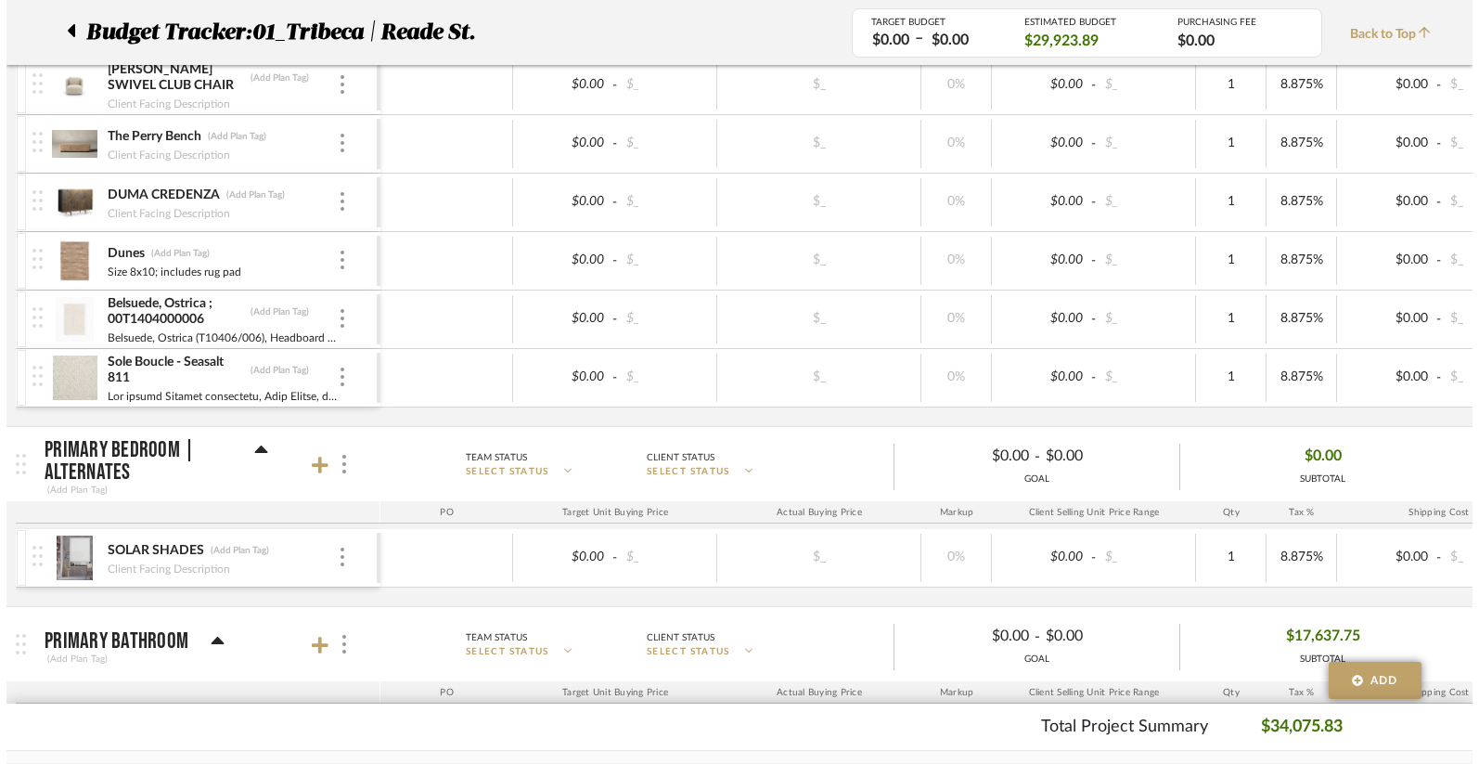
scroll to position [0, 0]
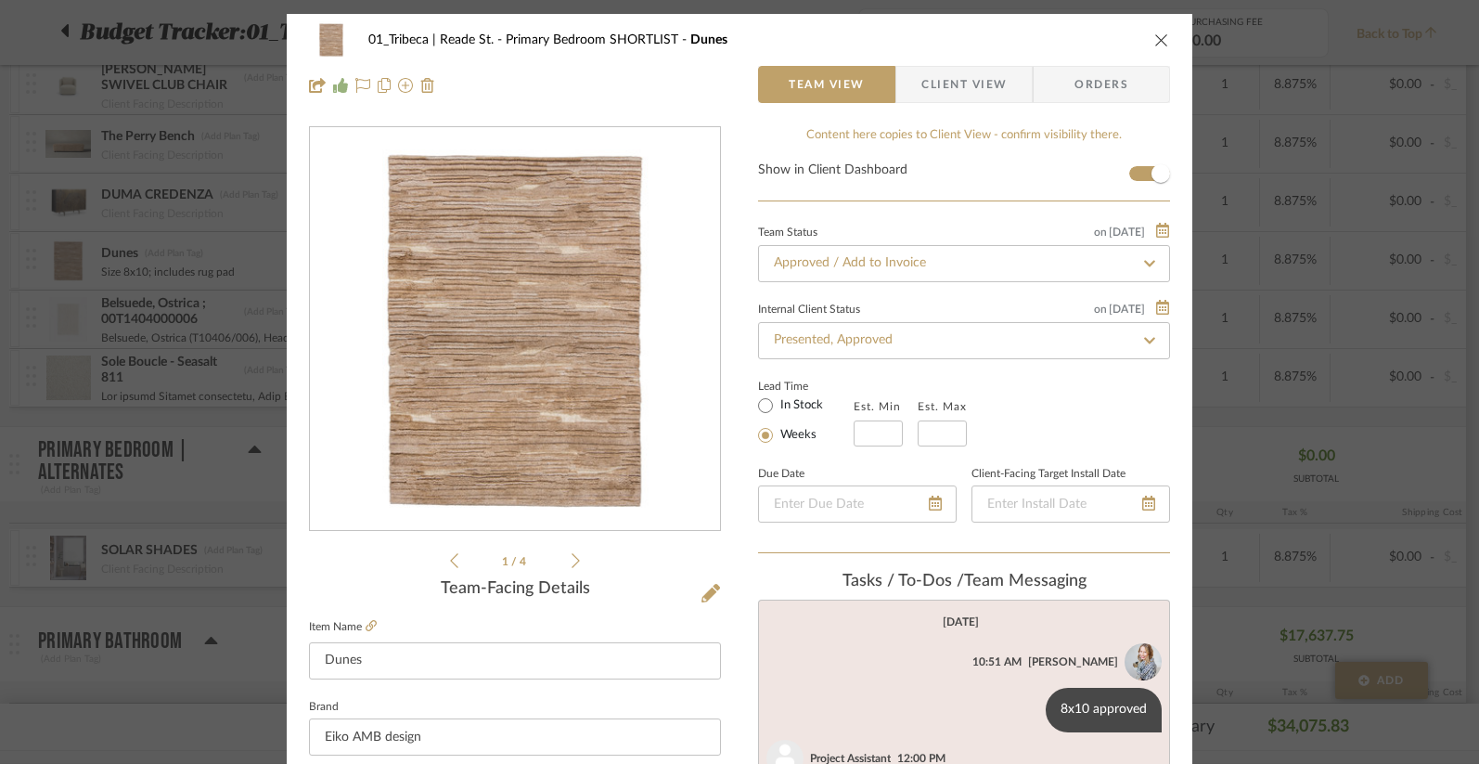
click at [1063, 78] on span "Orders" at bounding box center [1101, 84] width 95 height 37
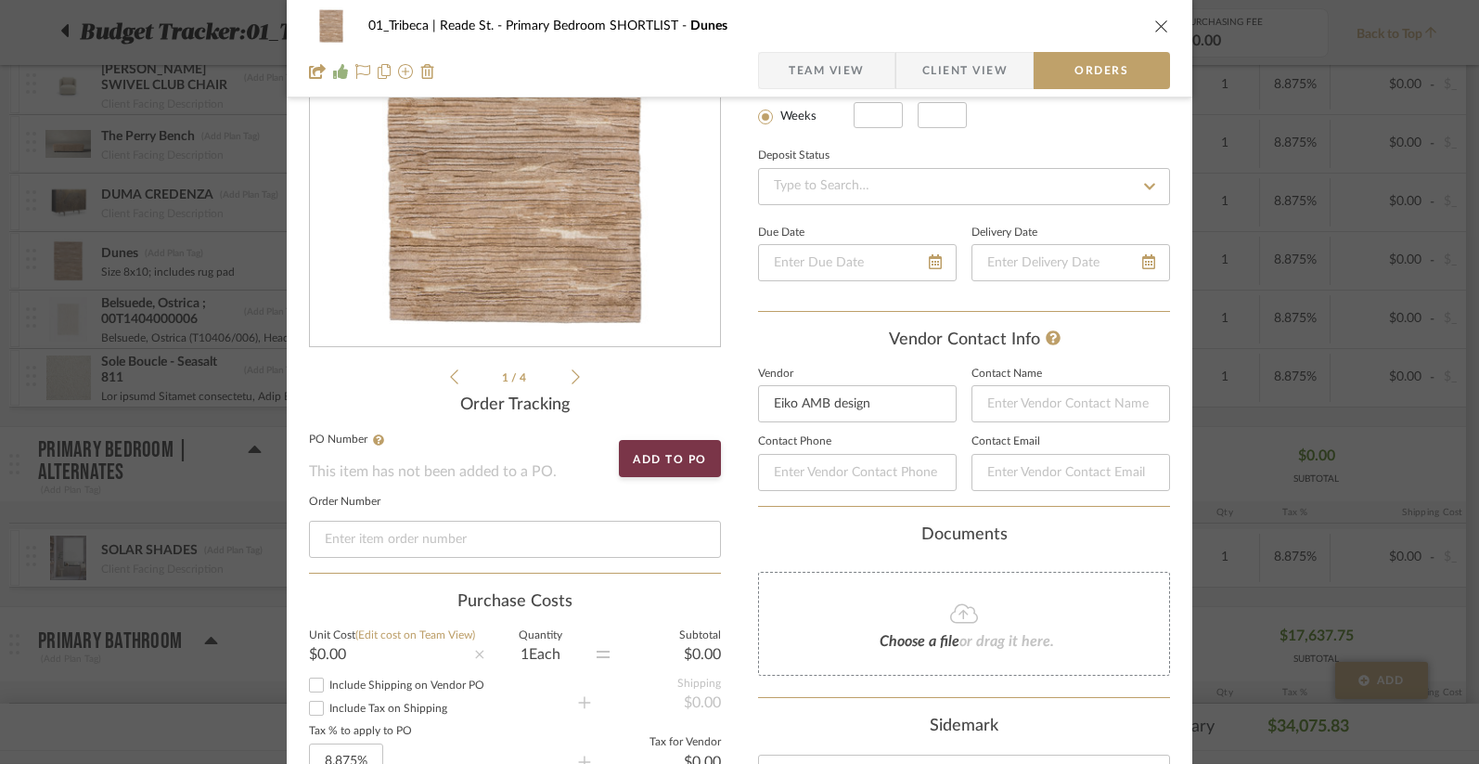
scroll to position [187, 0]
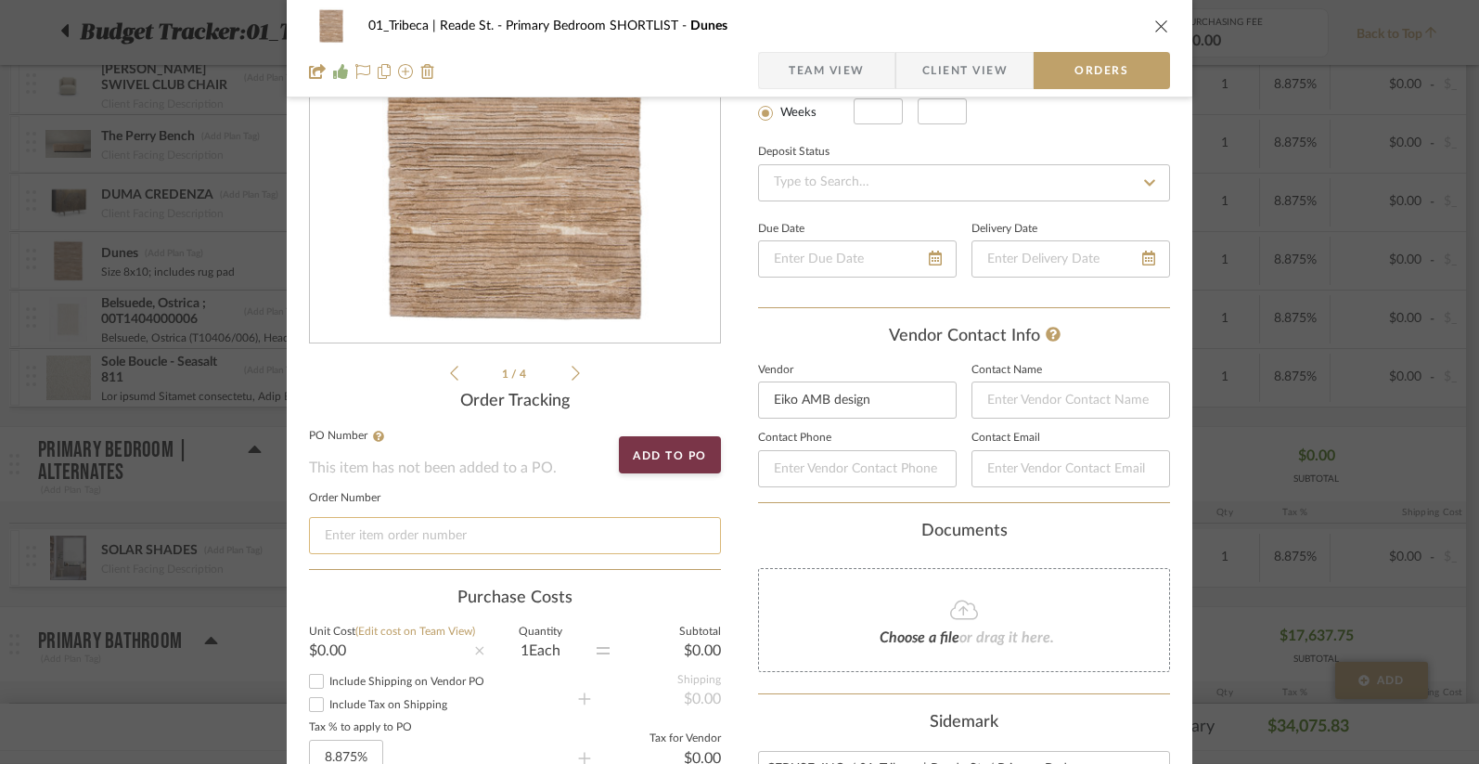
click at [462, 541] on input at bounding box center [515, 535] width 412 height 37
drag, startPoint x: 343, startPoint y: 533, endPoint x: 460, endPoint y: 528, distance: 117.0
click at [460, 528] on input at bounding box center [515, 535] width 412 height 37
click at [666, 454] on button "Add to PO" at bounding box center [670, 454] width 102 height 37
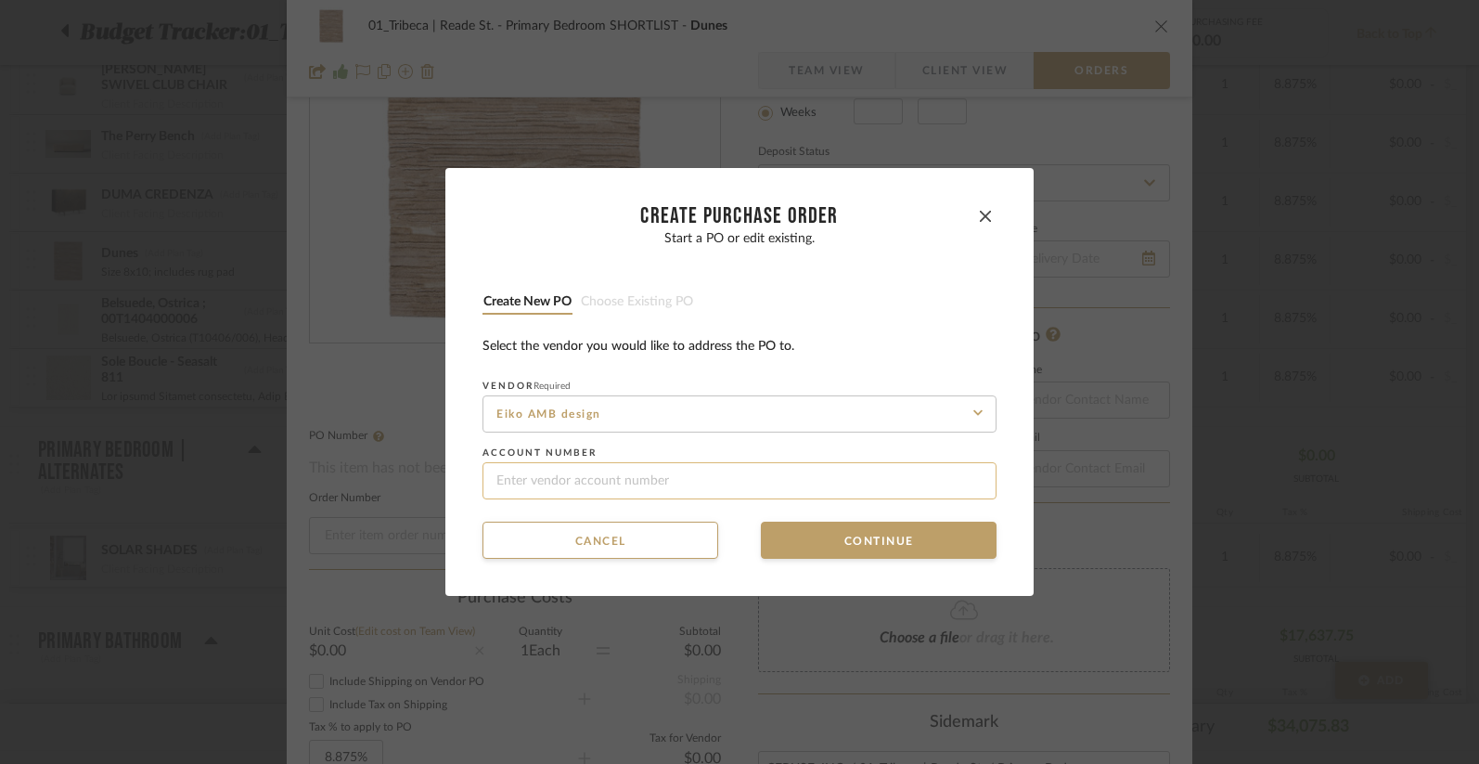
click at [578, 492] on input at bounding box center [740, 480] width 514 height 37
click at [848, 543] on button "Continue" at bounding box center [879, 540] width 236 height 37
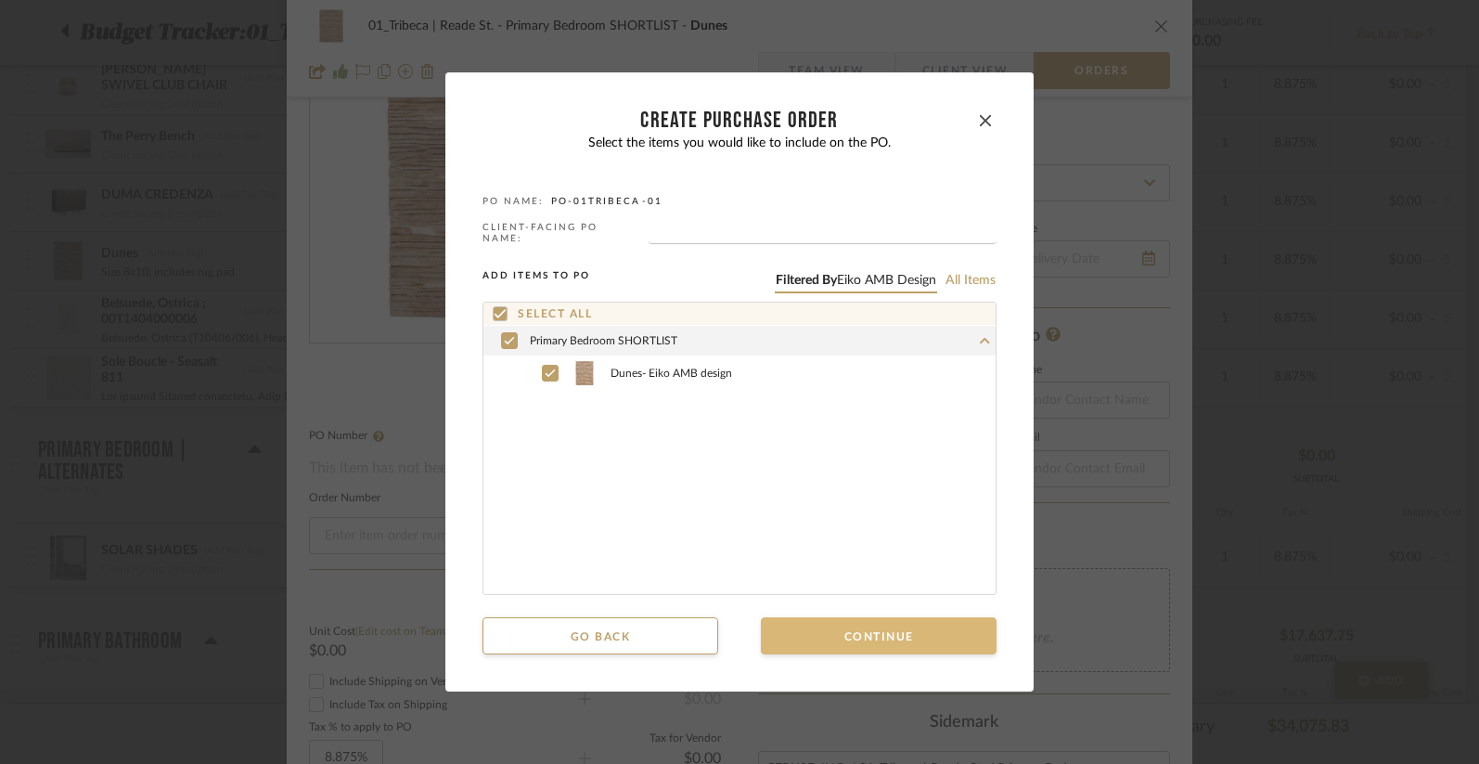
click at [879, 635] on button "Continue" at bounding box center [879, 635] width 236 height 37
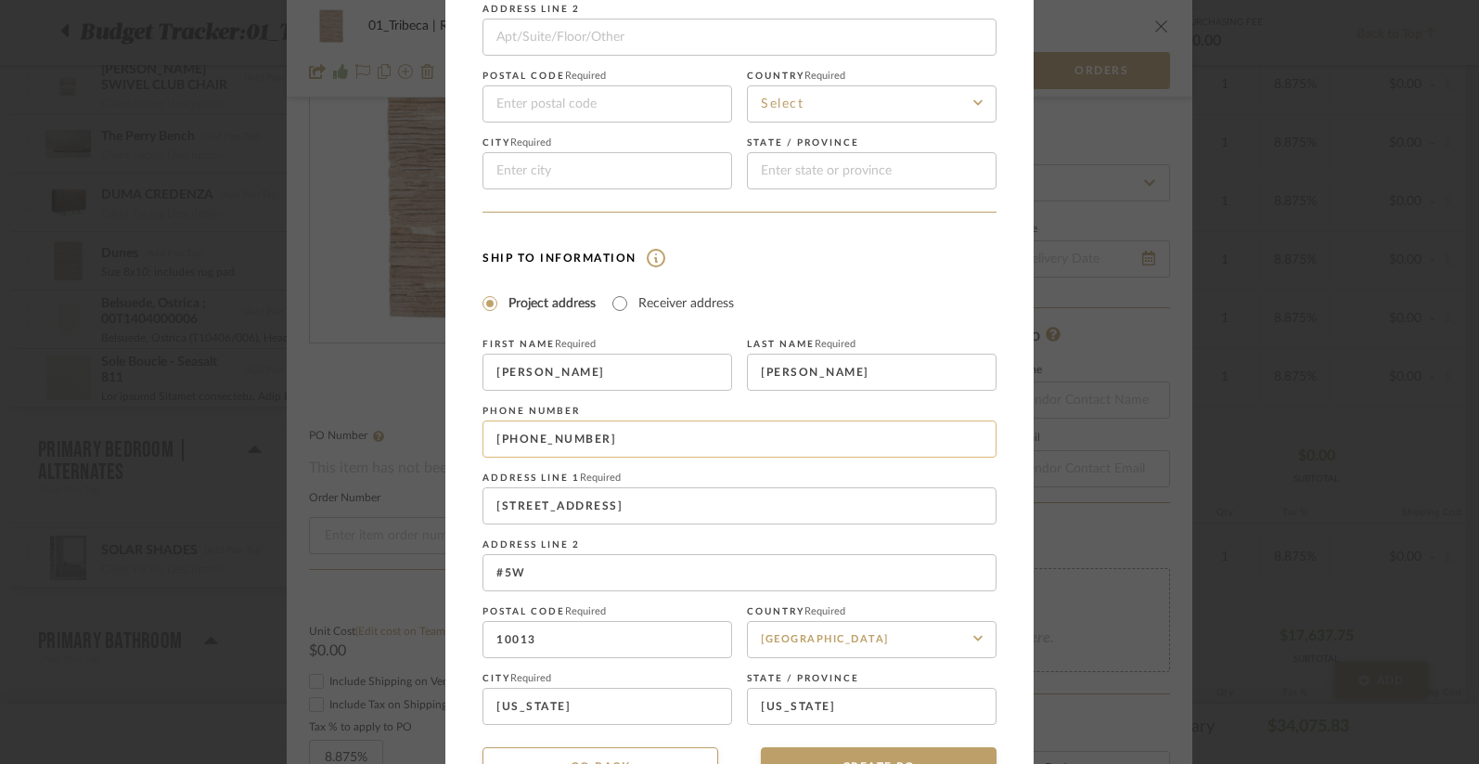
scroll to position [300, 0]
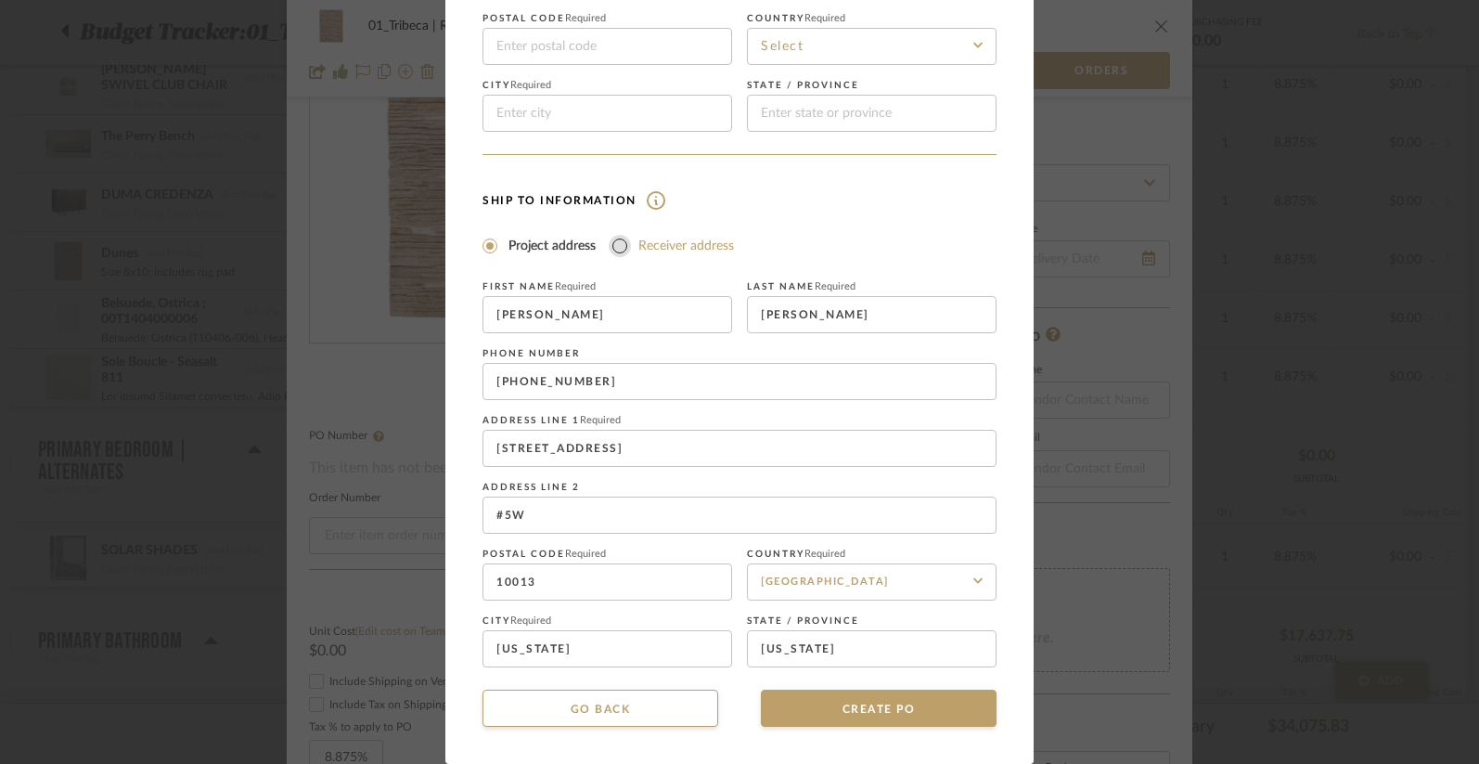
click at [614, 246] on input "Receiver address" at bounding box center [620, 246] width 22 height 22
radio input "true"
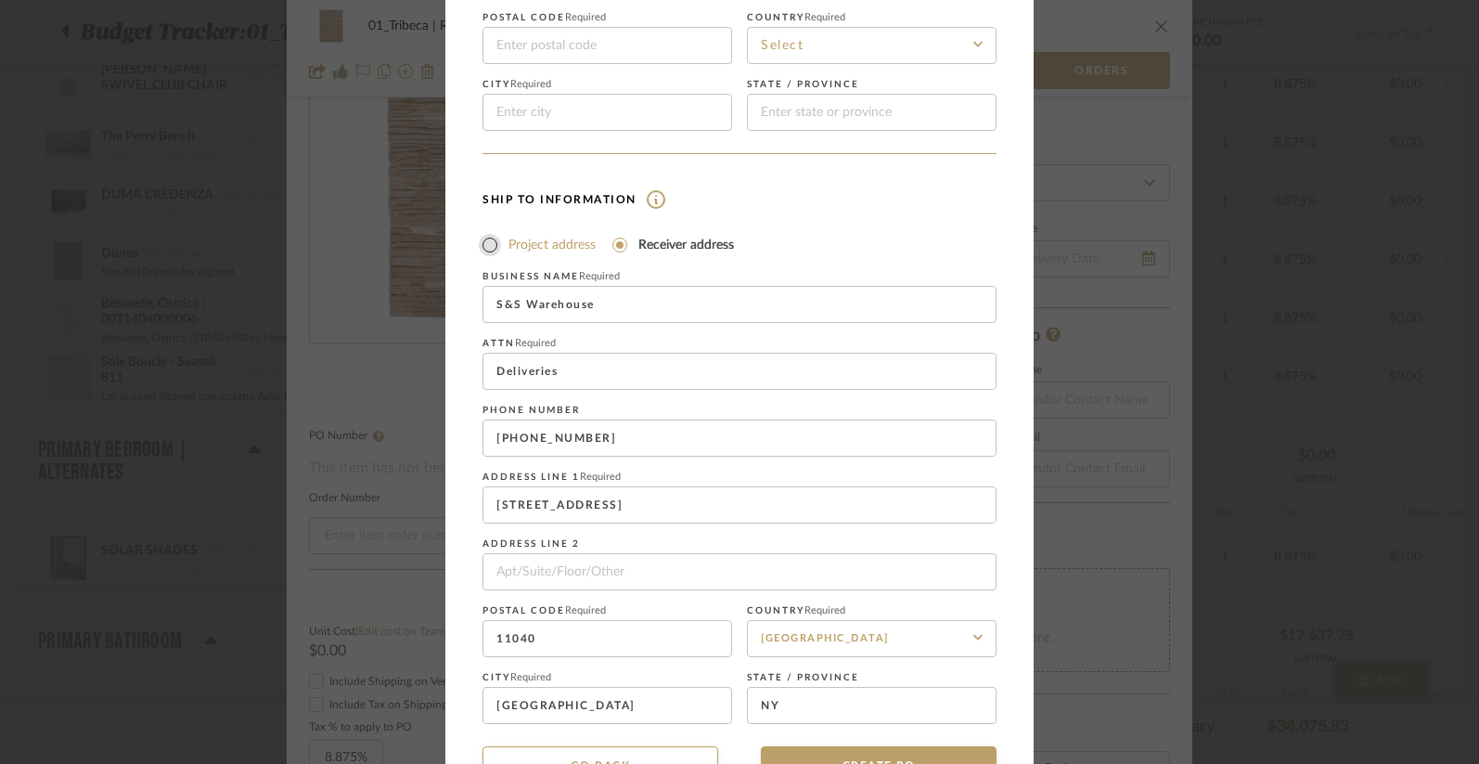
click at [482, 247] on input "Project address" at bounding box center [490, 245] width 22 height 22
radio input "true"
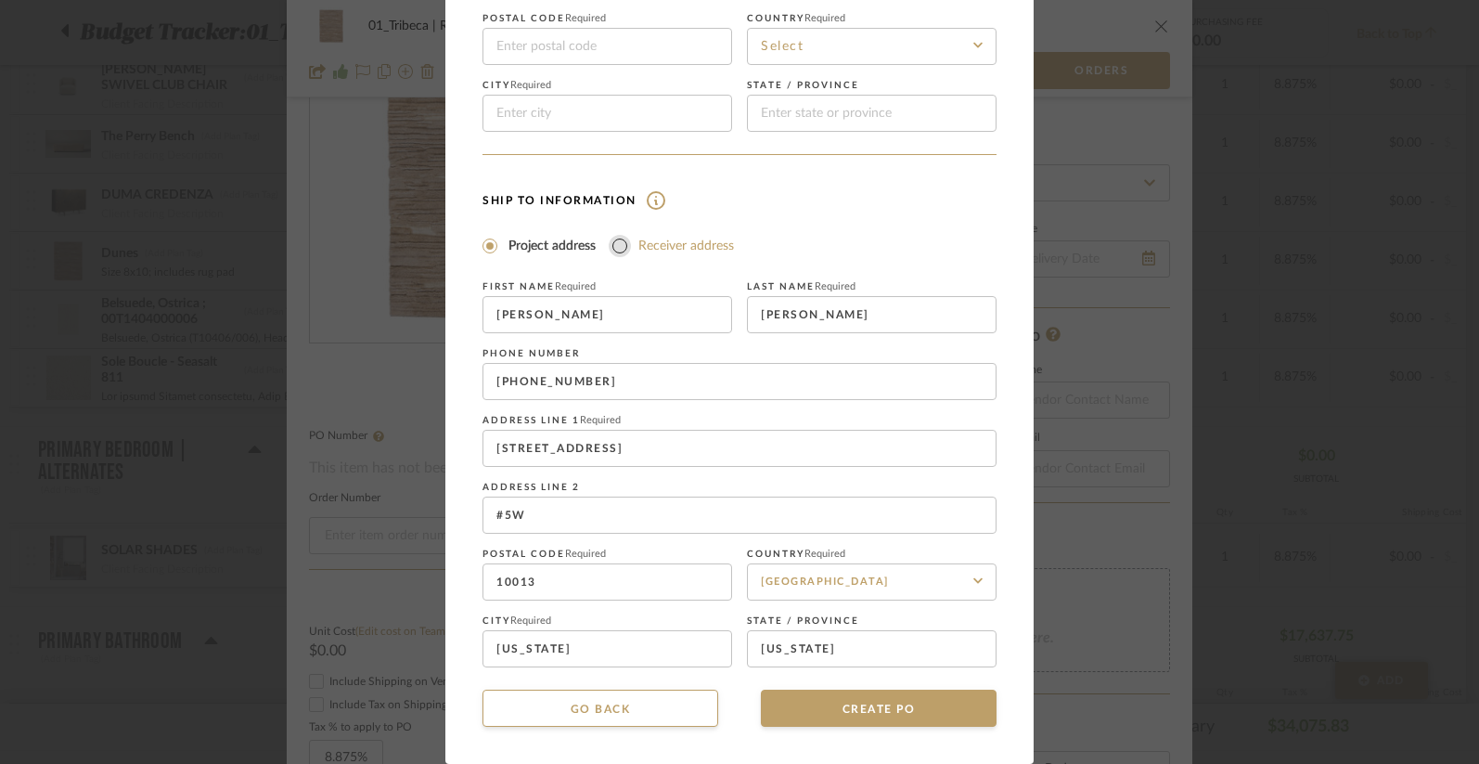
click at [613, 244] on input "Receiver address" at bounding box center [620, 246] width 22 height 22
radio input "true"
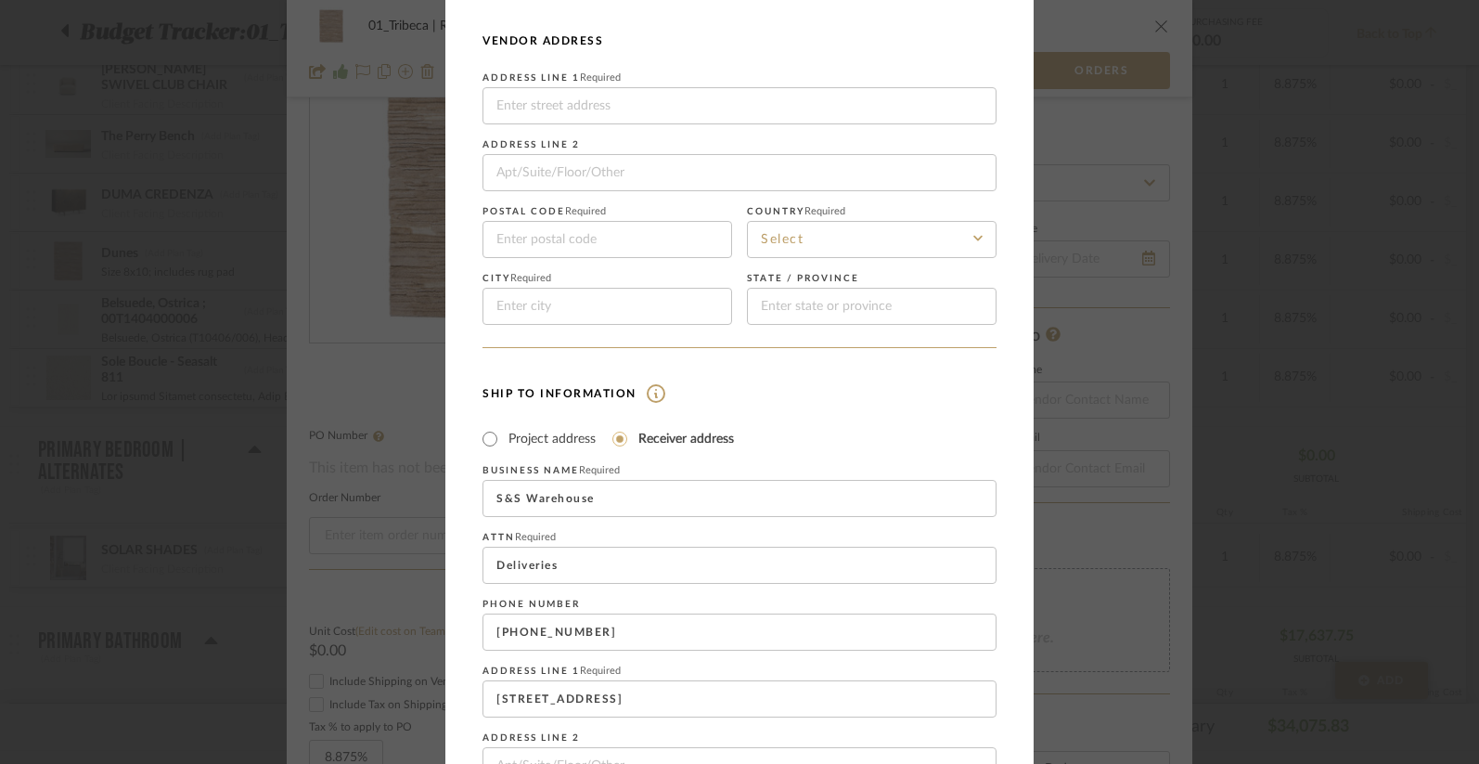
scroll to position [0, 0]
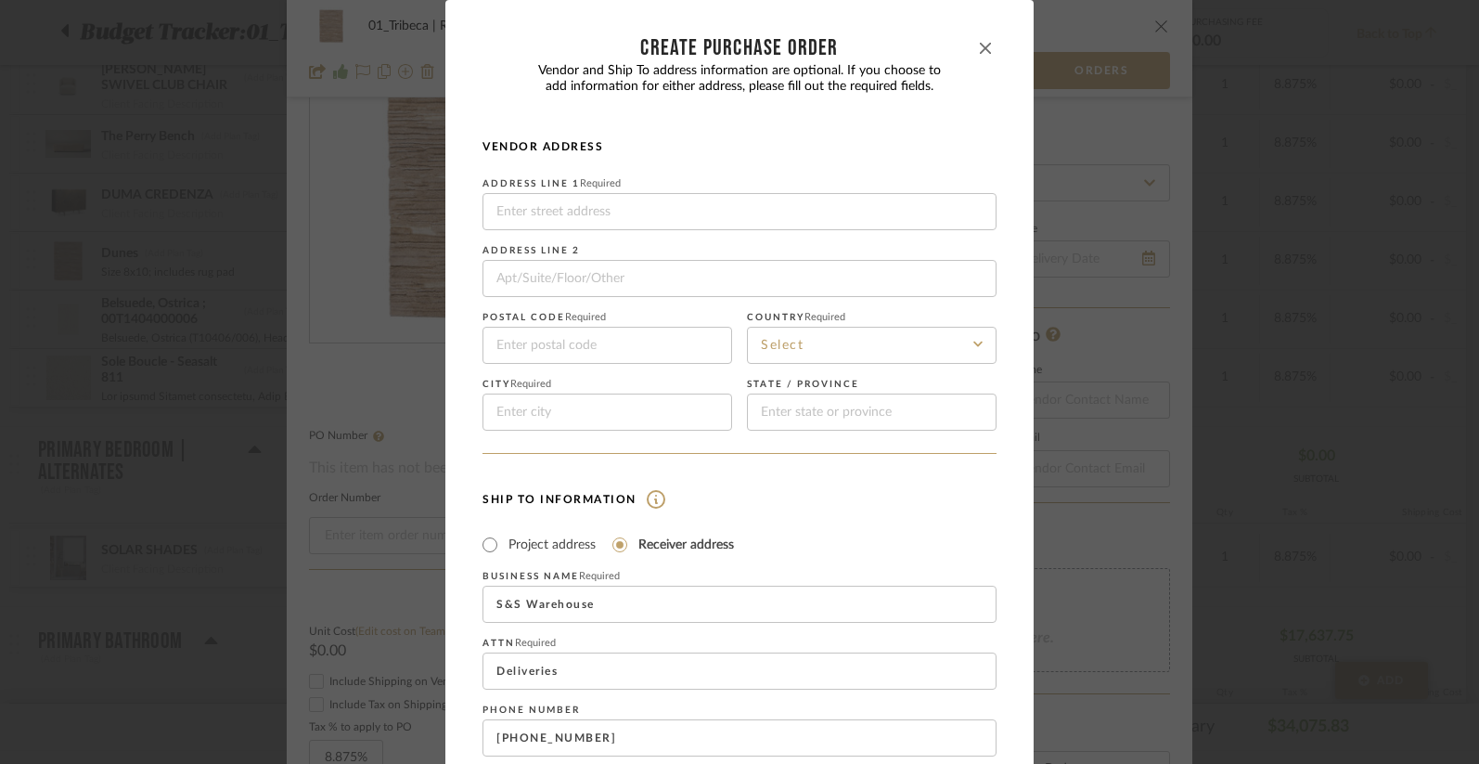
click at [980, 44] on icon "button" at bounding box center [985, 48] width 11 height 11
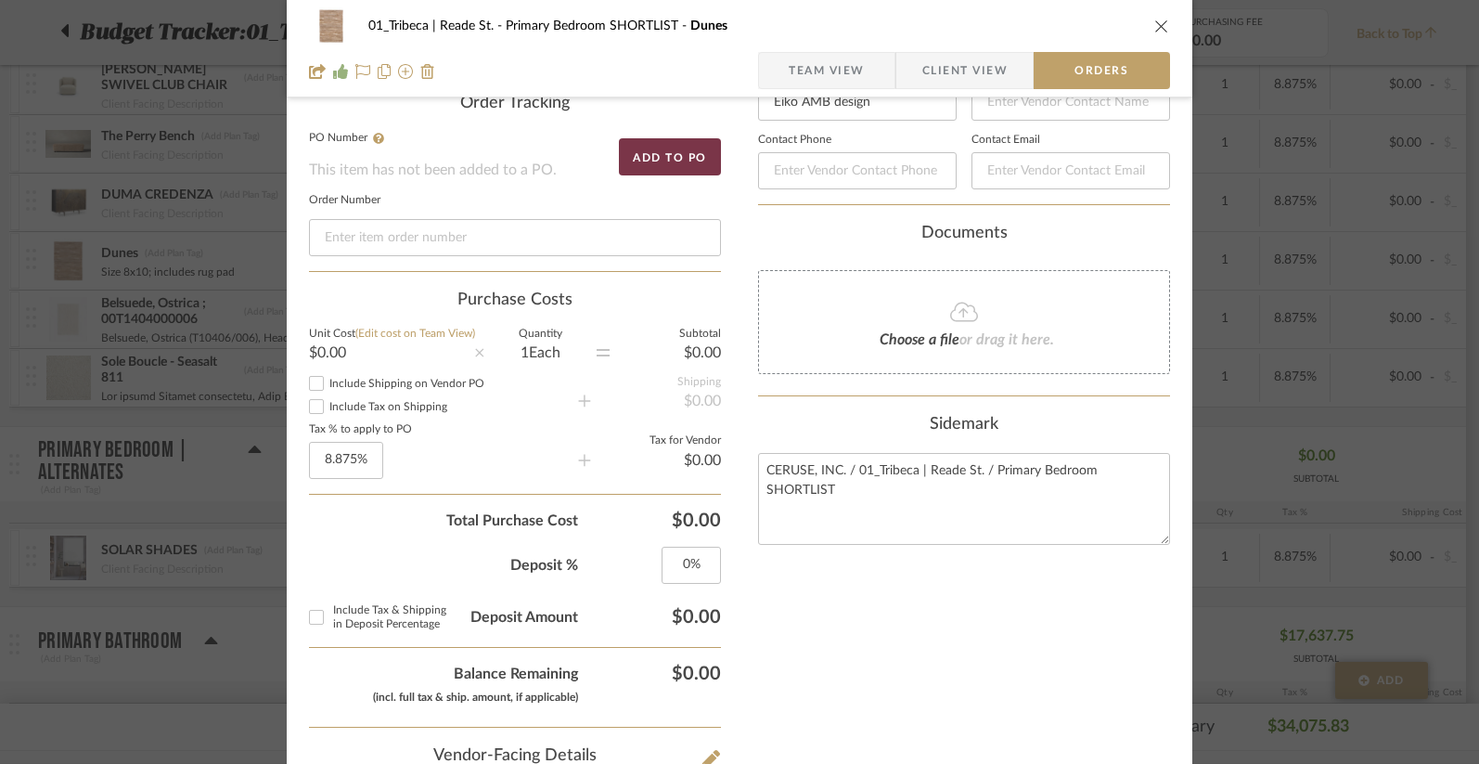
scroll to position [594, 0]
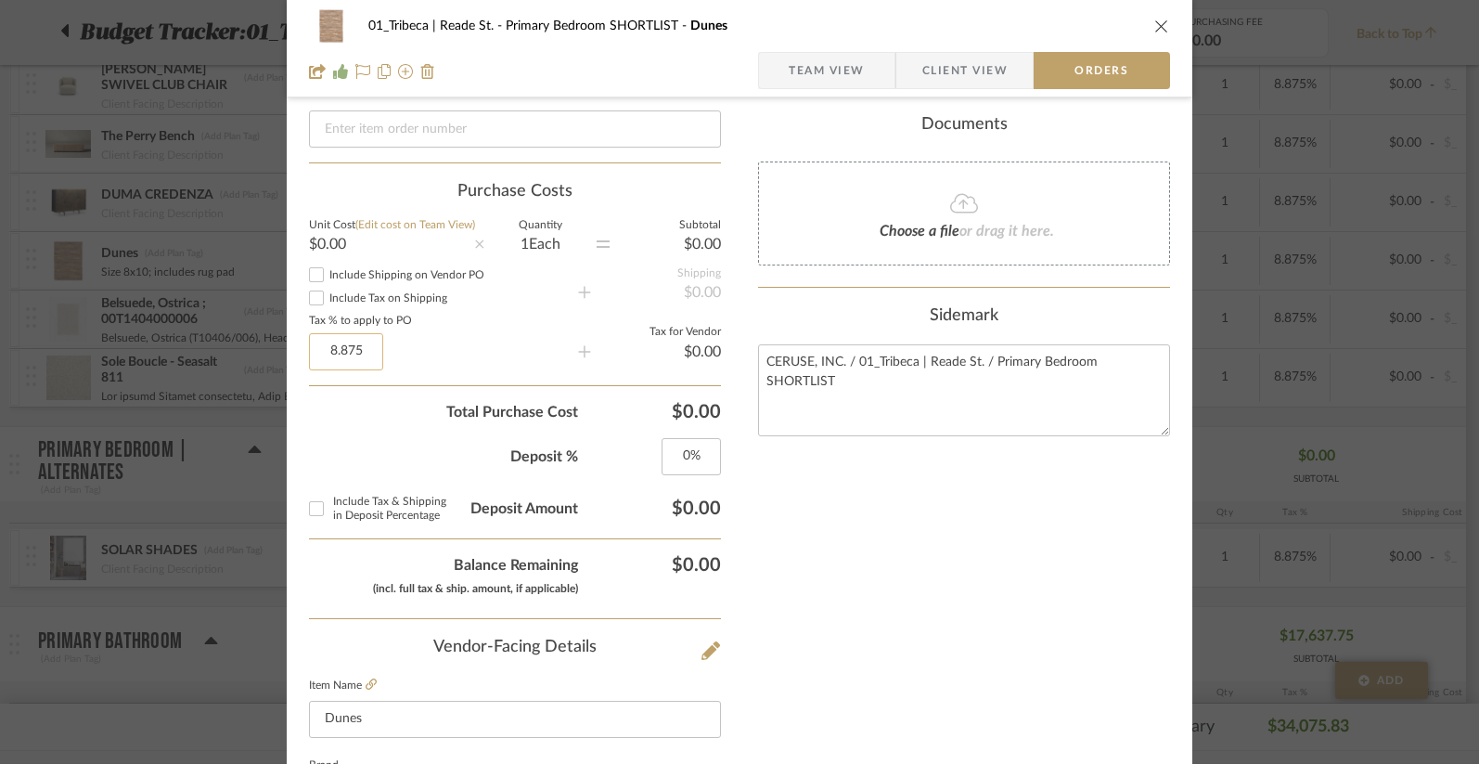
click at [340, 360] on input "8.875" at bounding box center [346, 351] width 74 height 37
type input "8.875%"
click at [405, 417] on span "Total Purchase Cost" at bounding box center [443, 412] width 269 height 22
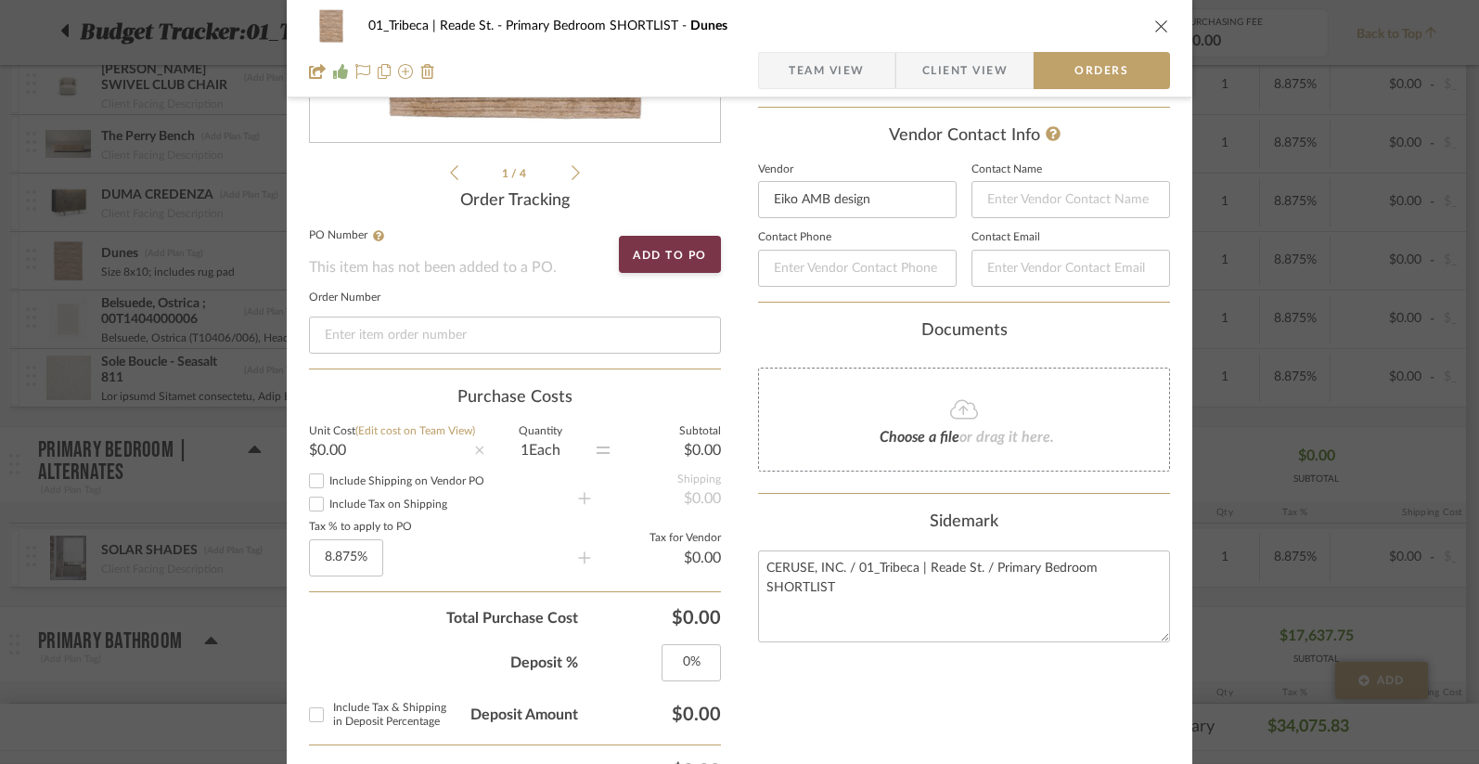
scroll to position [385, 0]
